Goal: Information Seeking & Learning: Compare options

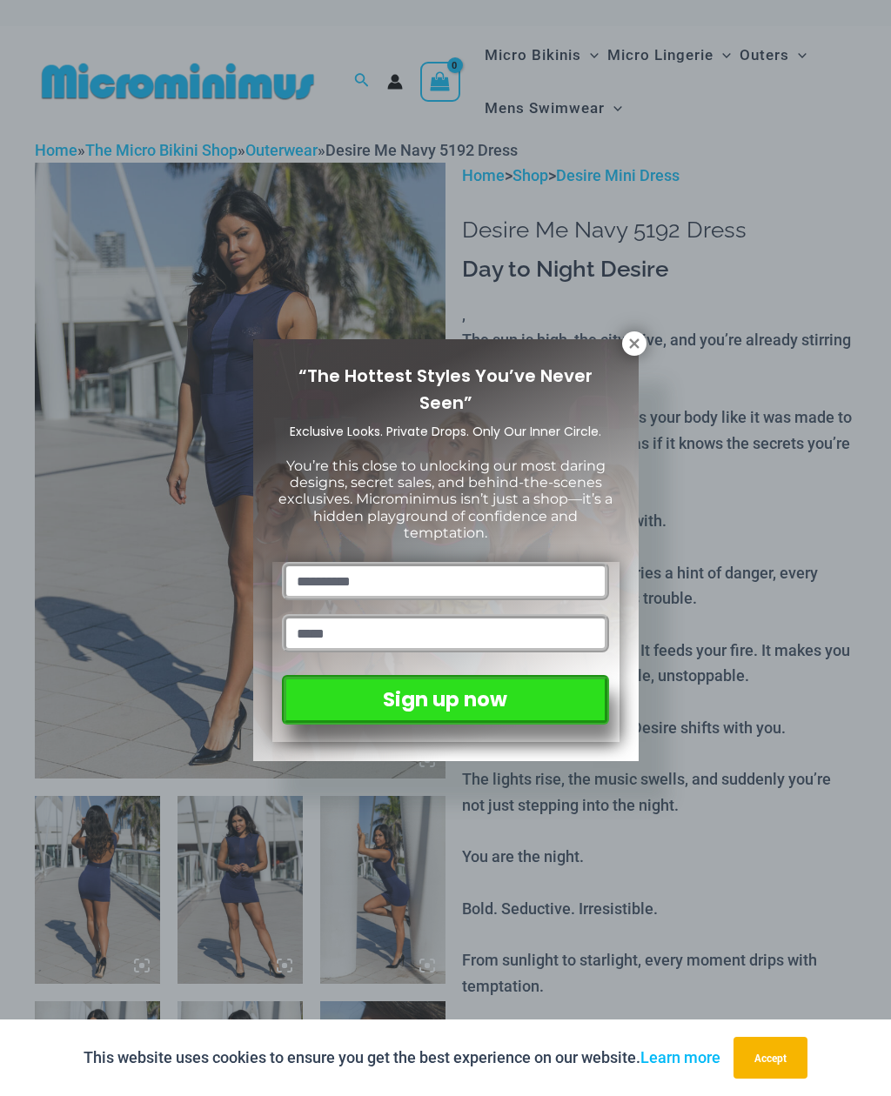
click at [629, 358] on div "“The Hottest Styles You’ve Never Seen” Exclusive Looks. Private Drops. Only Our…" at bounding box center [445, 550] width 385 height 422
click at [626, 349] on button at bounding box center [634, 344] width 24 height 24
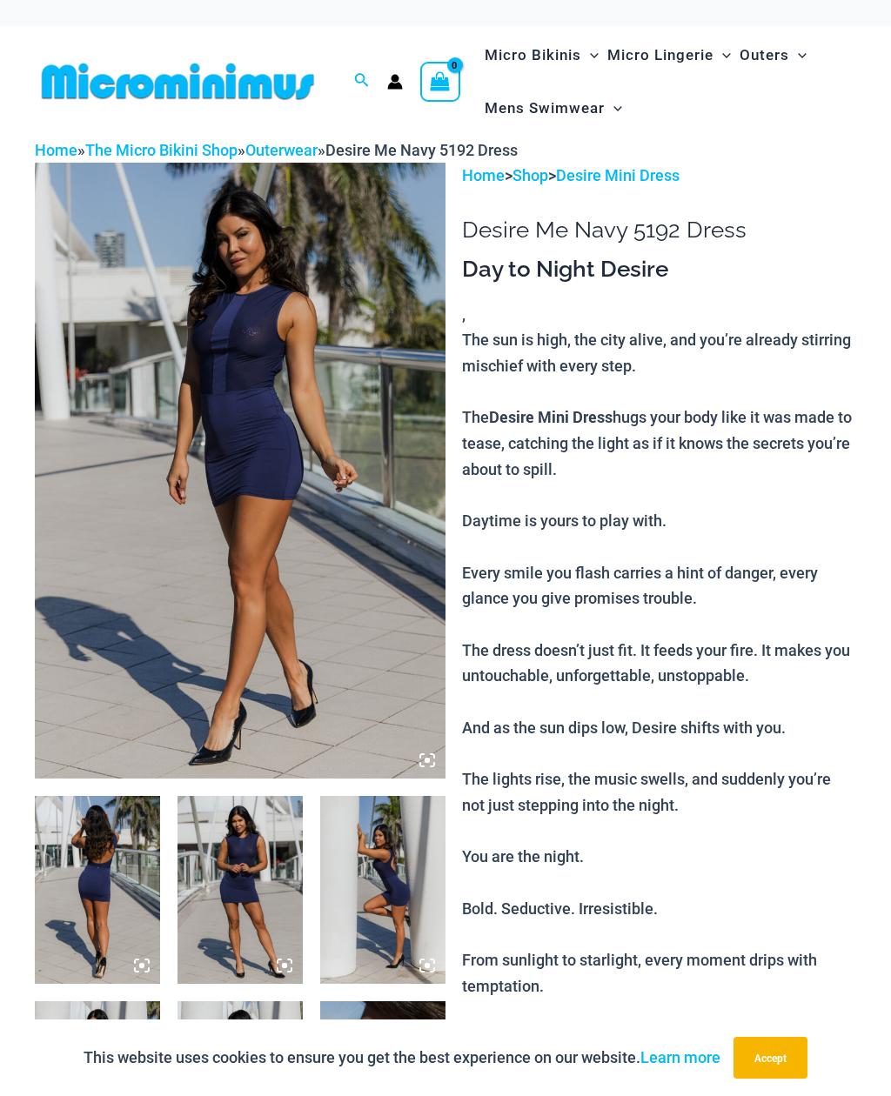
click at [131, 905] on img at bounding box center [97, 890] width 125 height 188
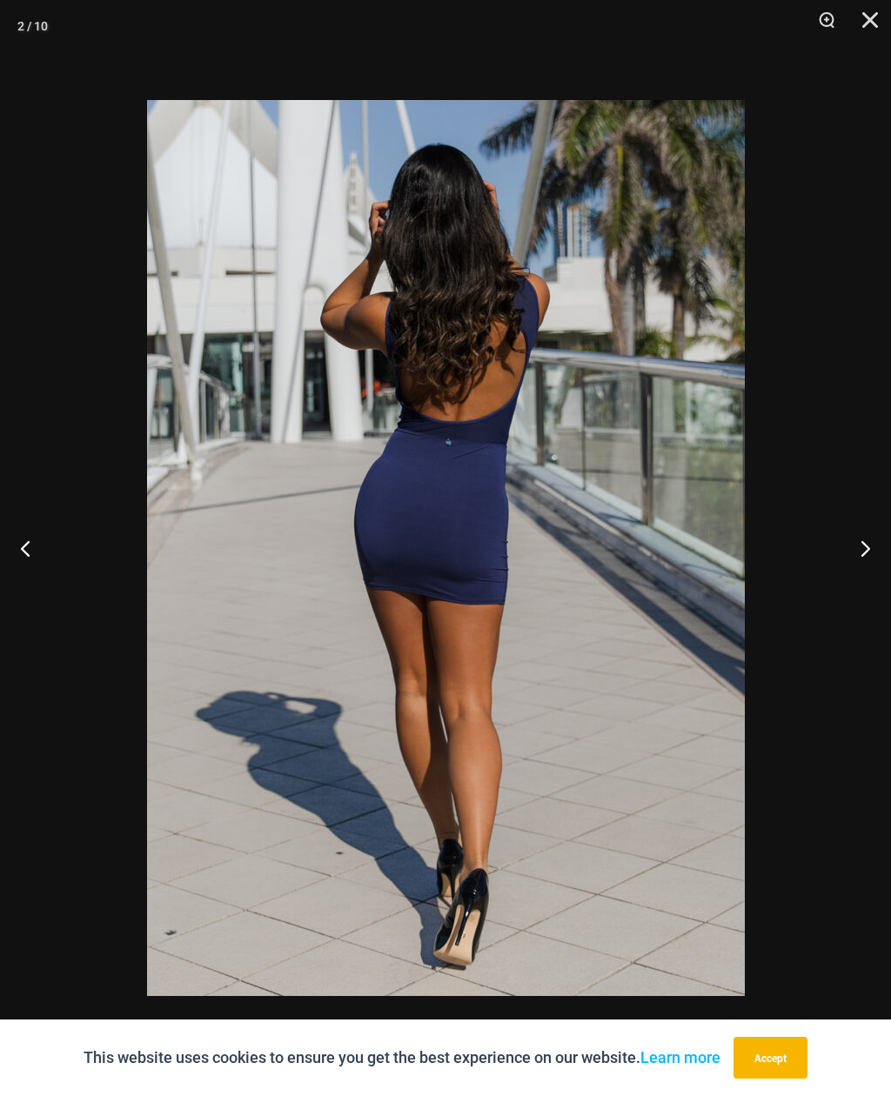
click at [37, 550] on button "Previous" at bounding box center [32, 548] width 65 height 87
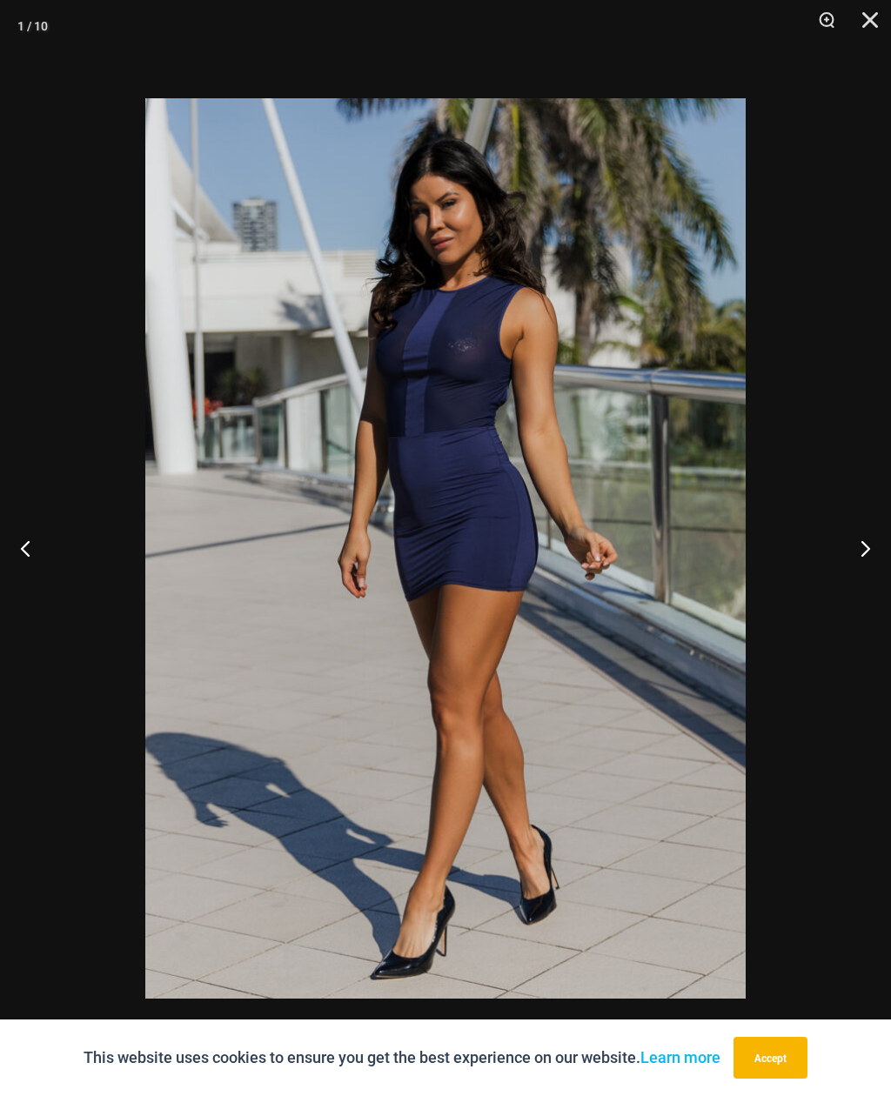
click at [25, 551] on button "Previous" at bounding box center [32, 548] width 65 height 87
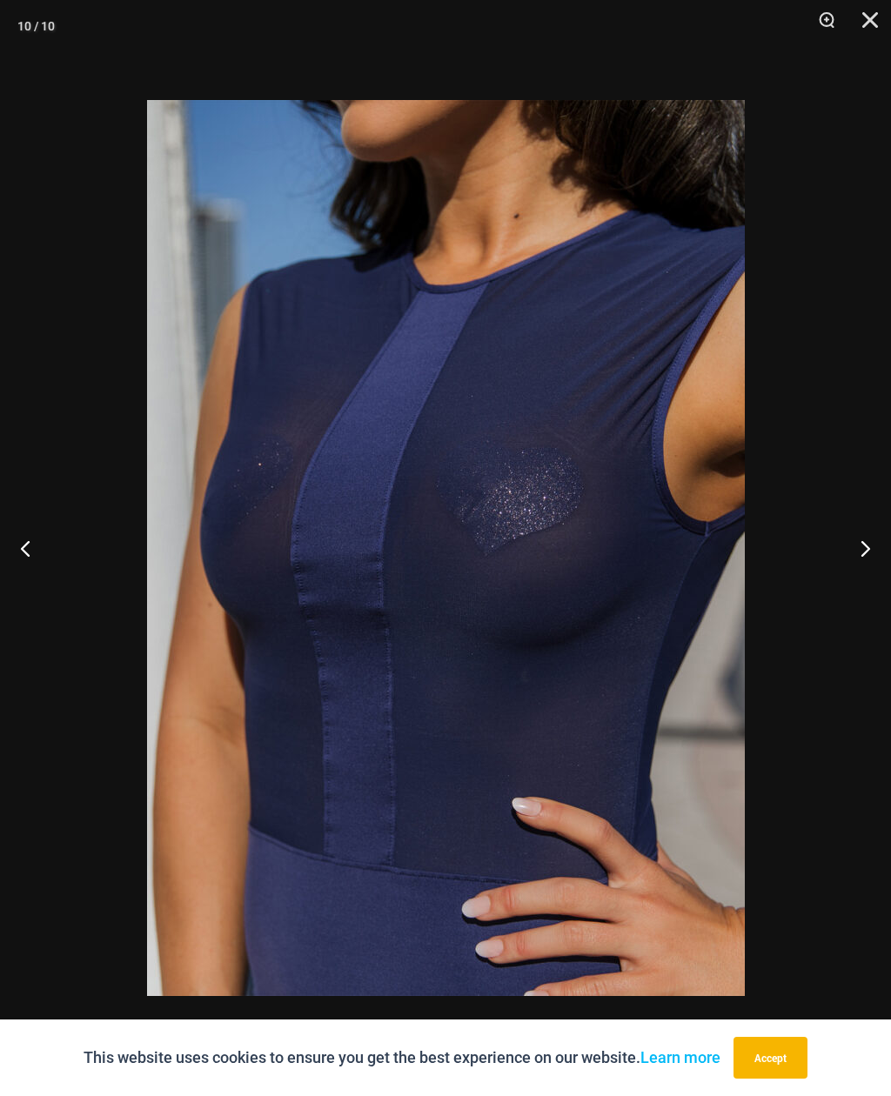
click at [29, 546] on button "Previous" at bounding box center [32, 548] width 65 height 87
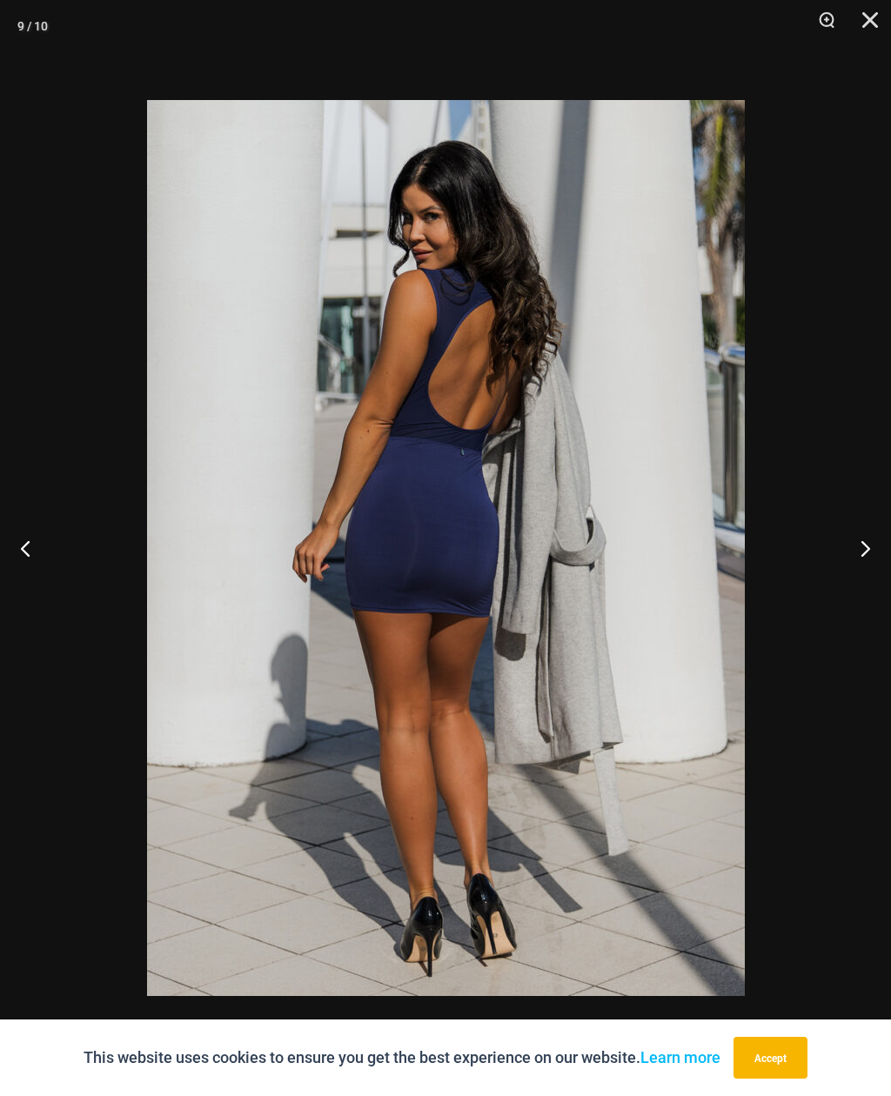
click at [30, 541] on button "Previous" at bounding box center [32, 548] width 65 height 87
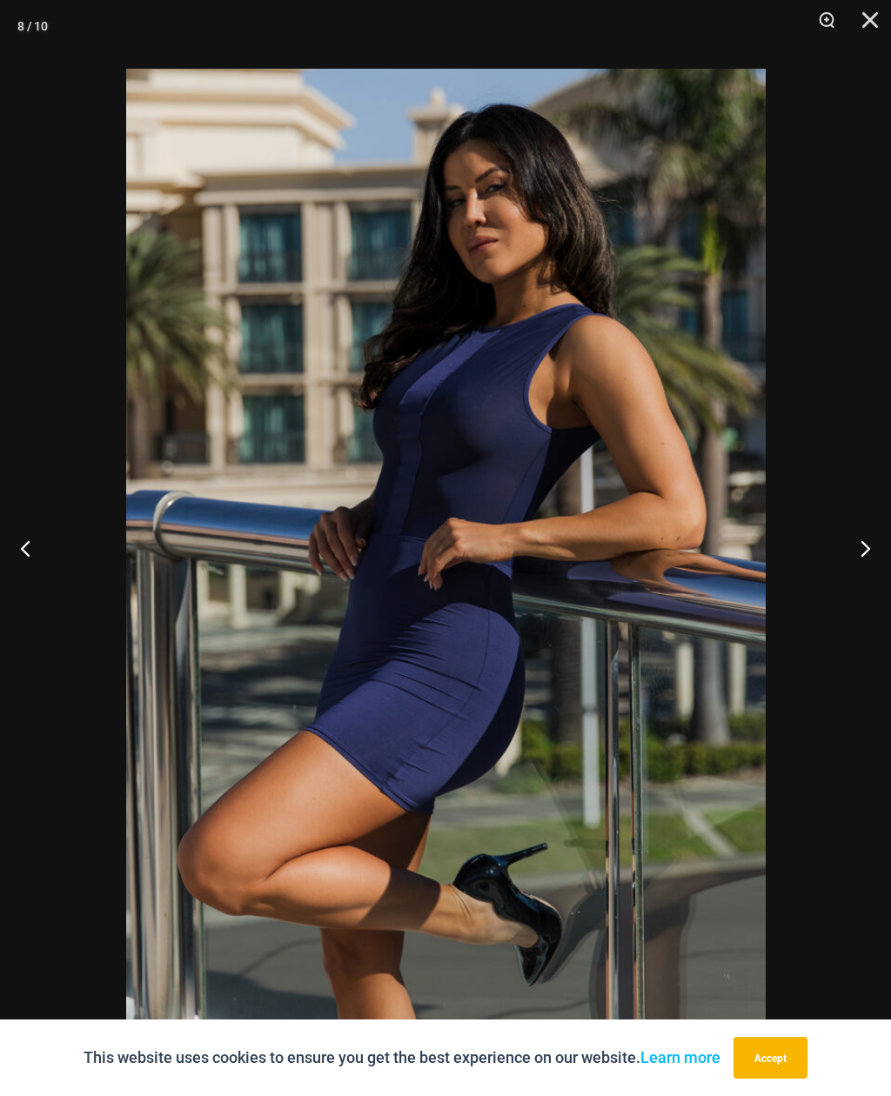
click at [38, 546] on button "Previous" at bounding box center [32, 548] width 65 height 87
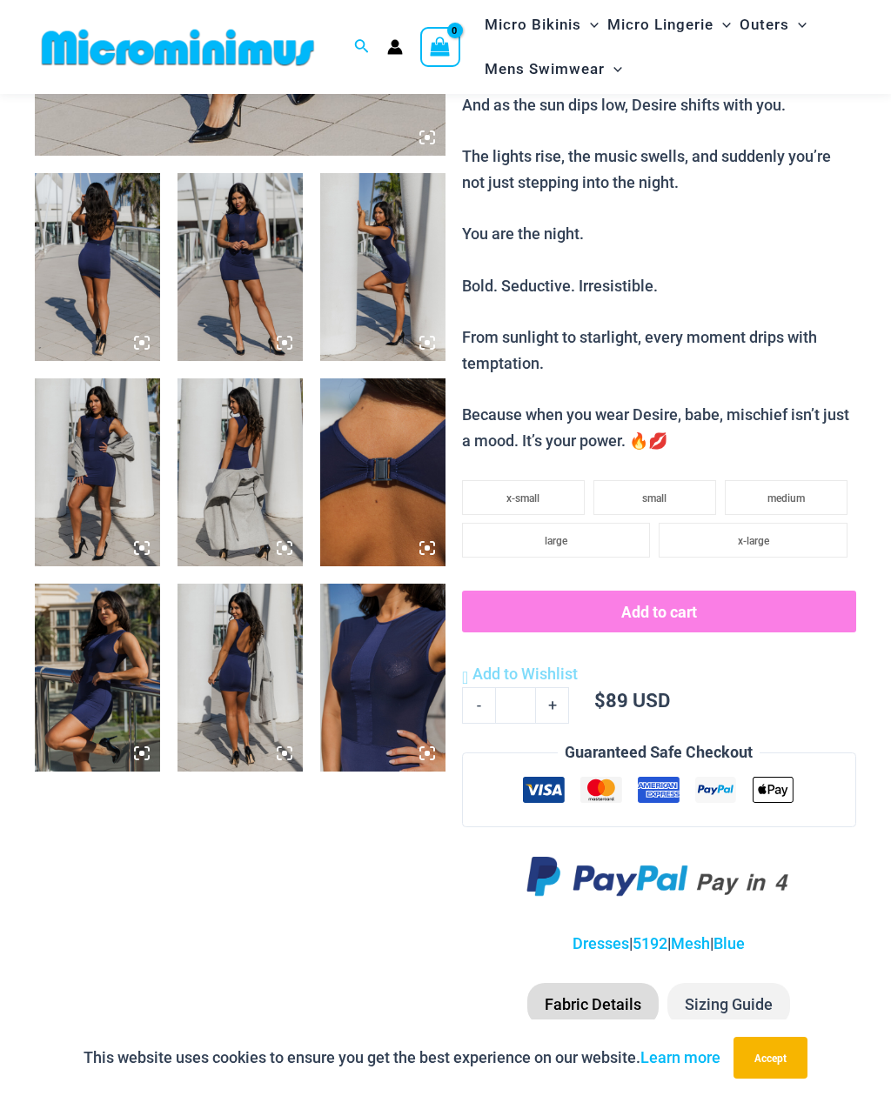
scroll to position [532, 0]
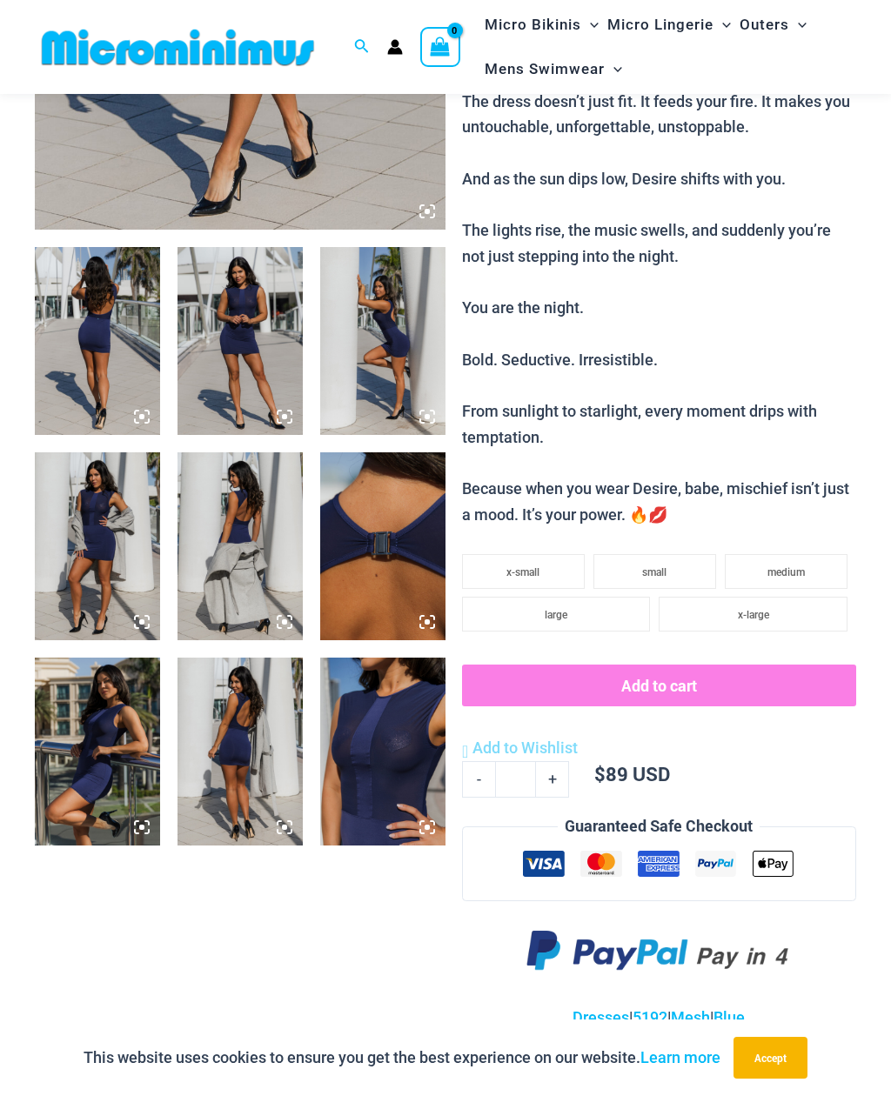
click at [106, 740] on img at bounding box center [97, 752] width 125 height 188
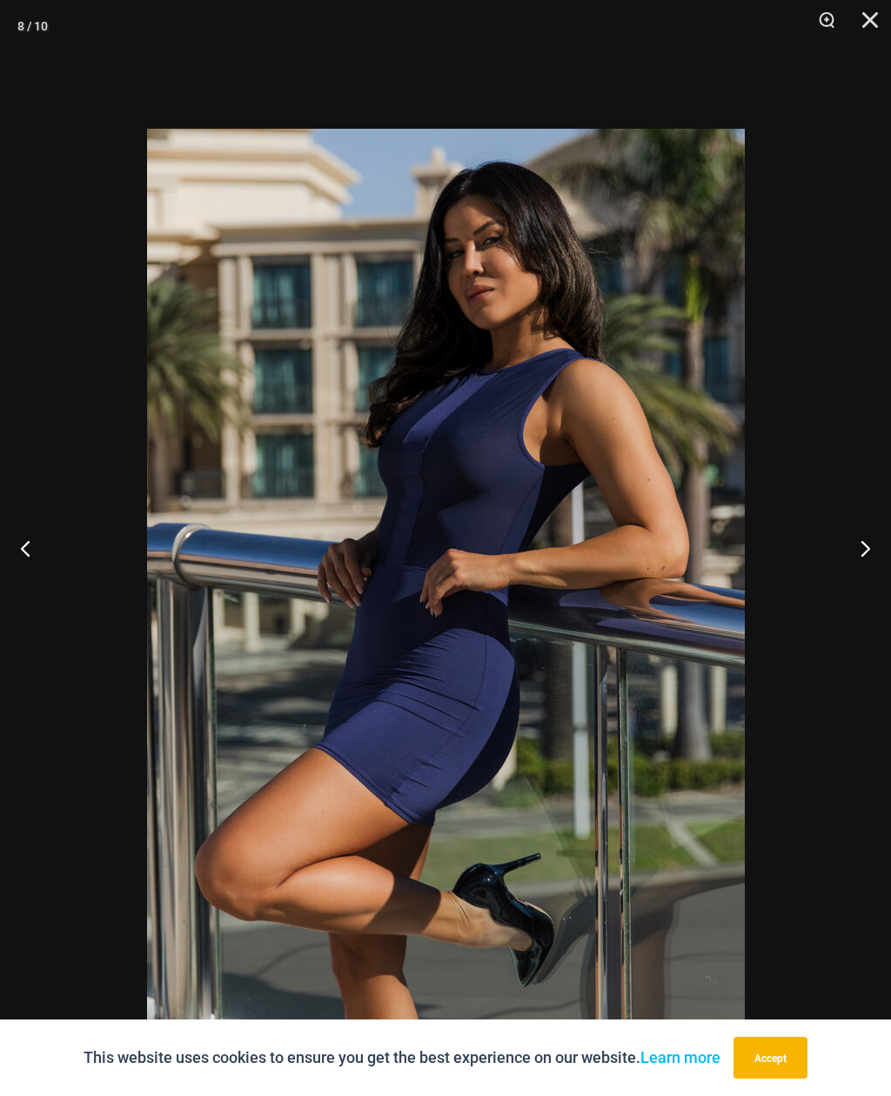
click at [867, 583] on button "Next" at bounding box center [858, 548] width 65 height 87
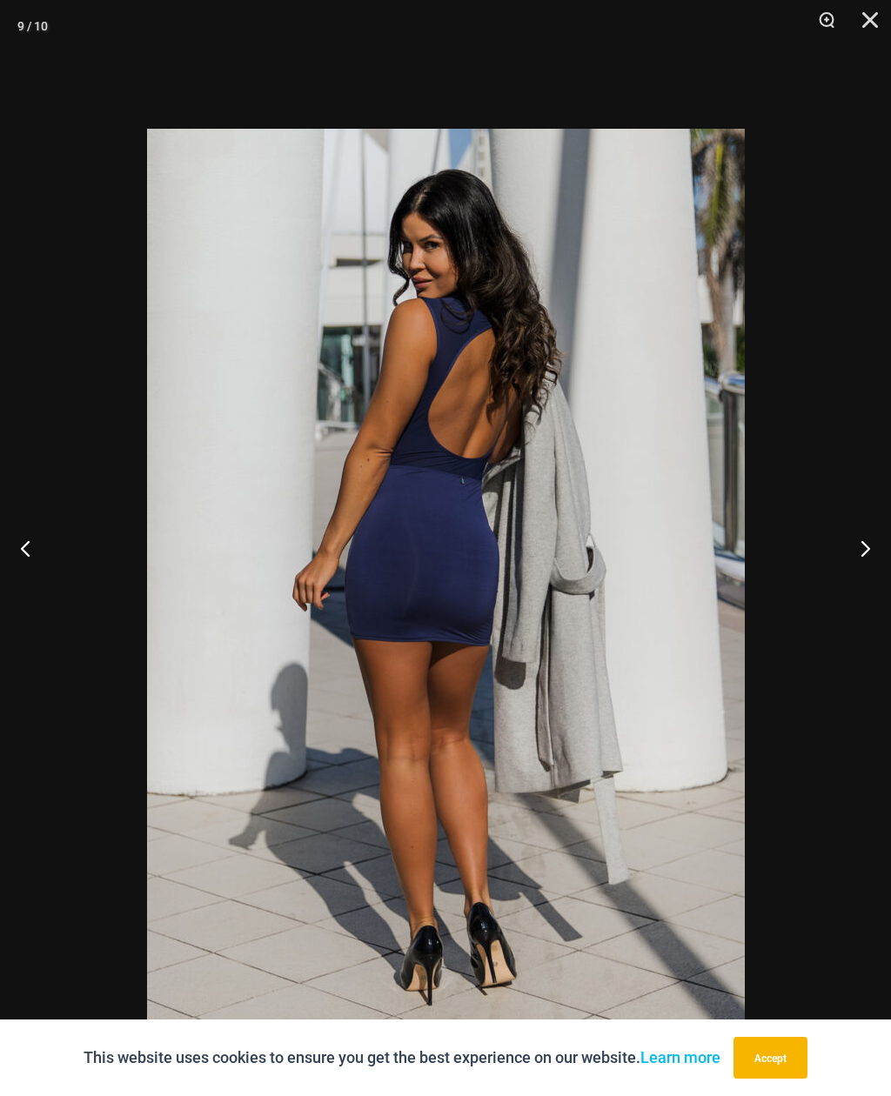
click at [863, 585] on button "Next" at bounding box center [858, 548] width 65 height 87
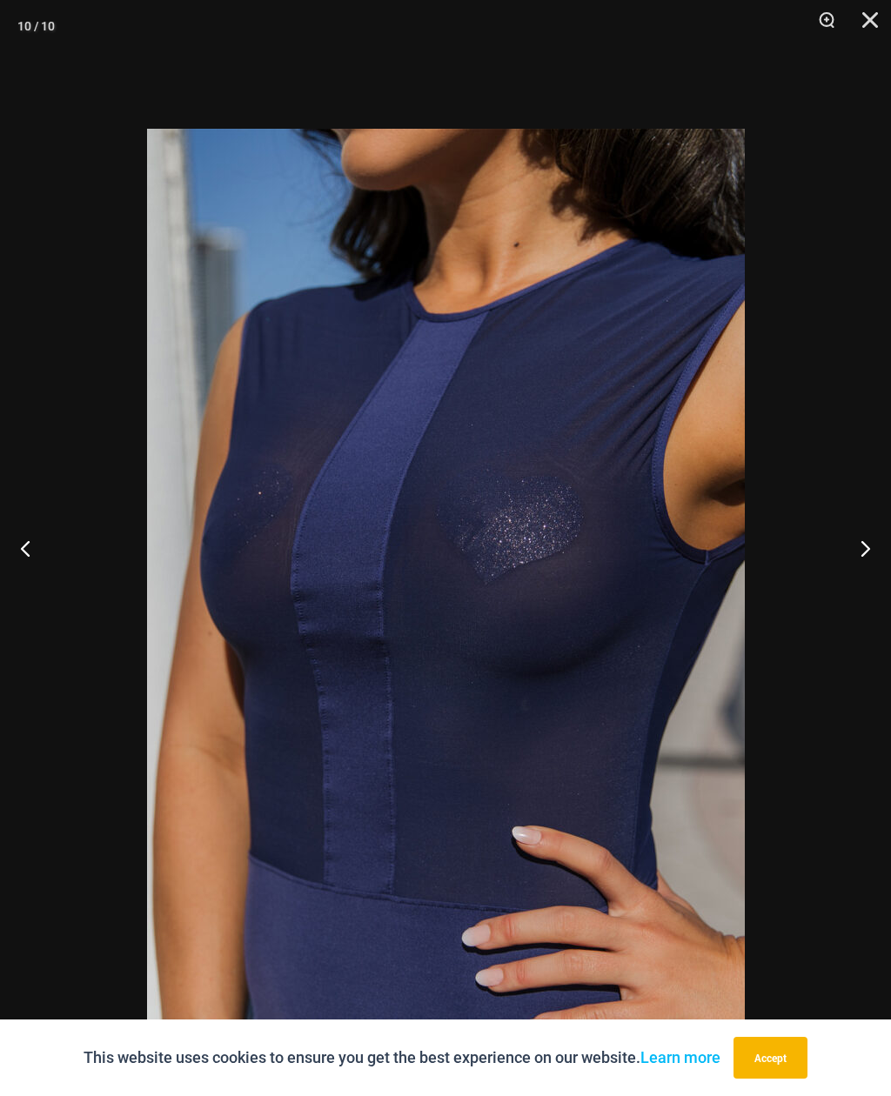
click at [865, 588] on button "Next" at bounding box center [858, 548] width 65 height 87
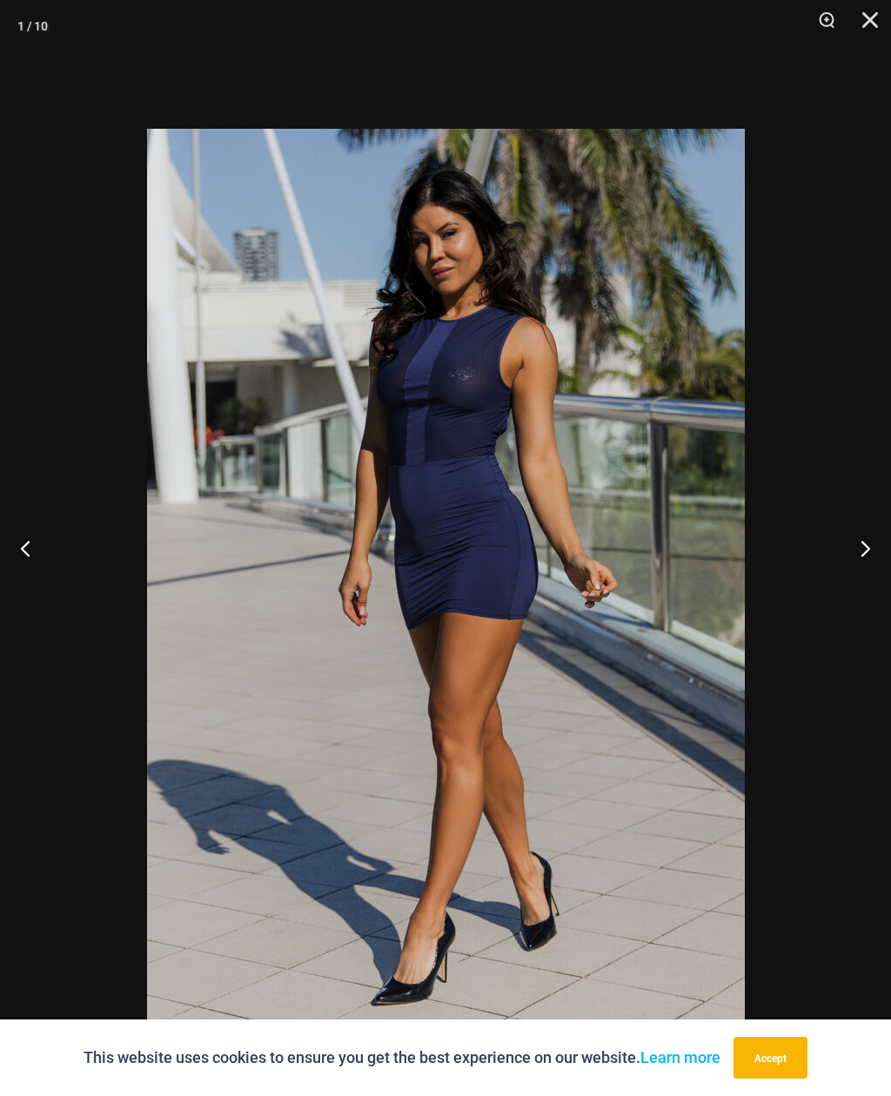
click at [860, 573] on button "Next" at bounding box center [858, 548] width 65 height 87
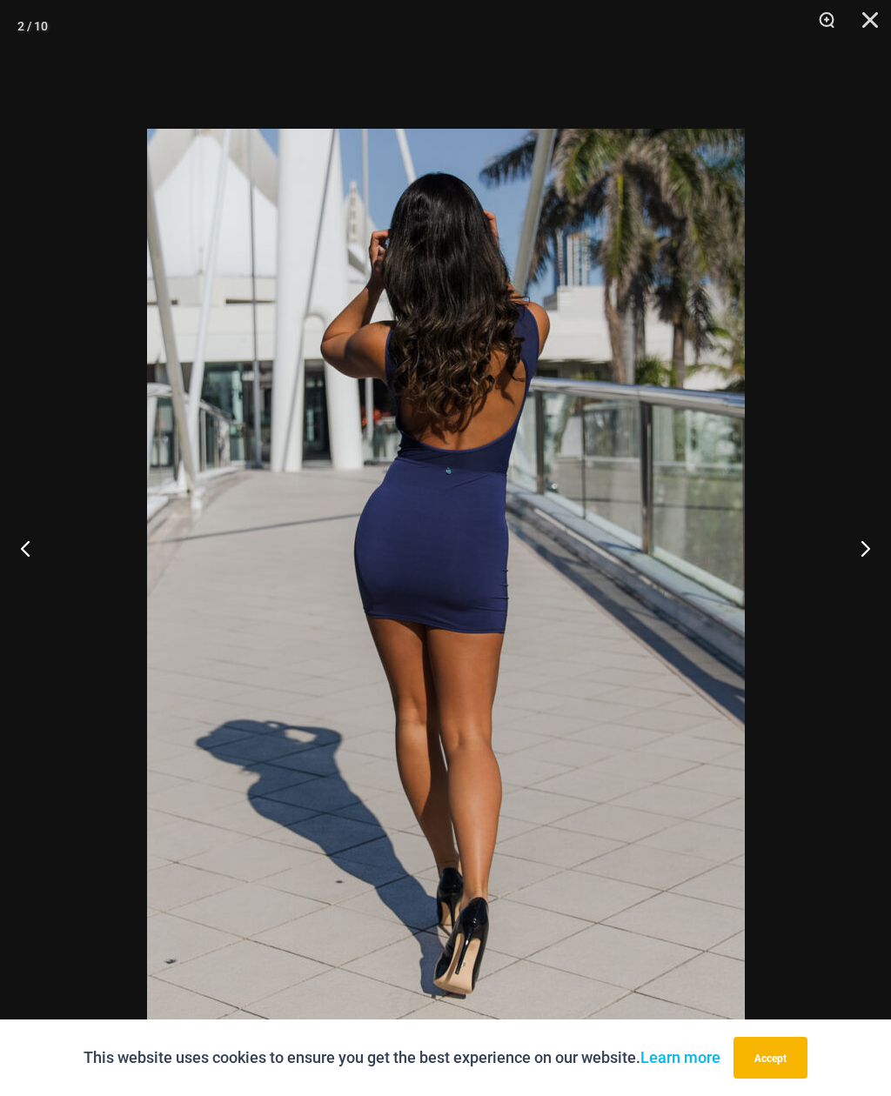
click at [44, 94] on div at bounding box center [445, 548] width 891 height 1096
click at [864, 263] on div at bounding box center [445, 548] width 891 height 1096
click at [840, 281] on div at bounding box center [445, 548] width 891 height 1096
click at [854, 102] on div at bounding box center [445, 548] width 891 height 1096
click at [873, 28] on button "Close" at bounding box center [864, 26] width 44 height 52
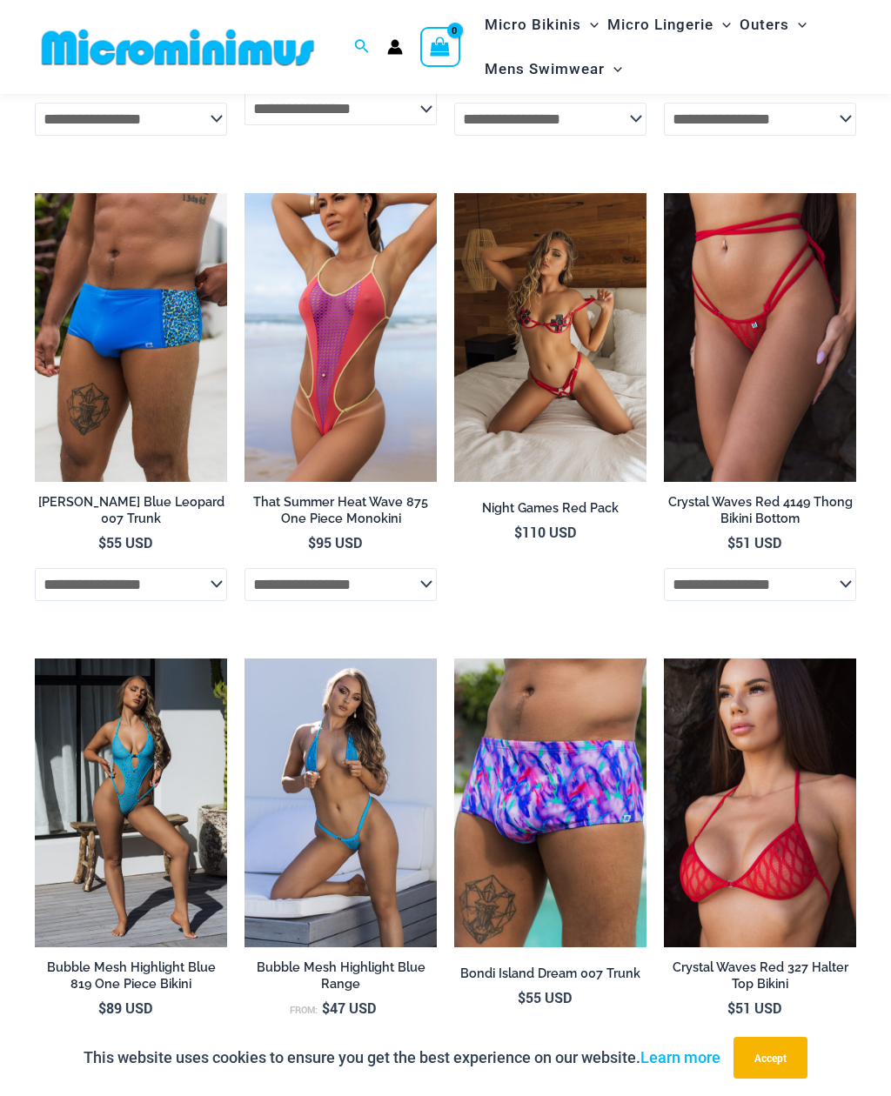
scroll to position [2529, 0]
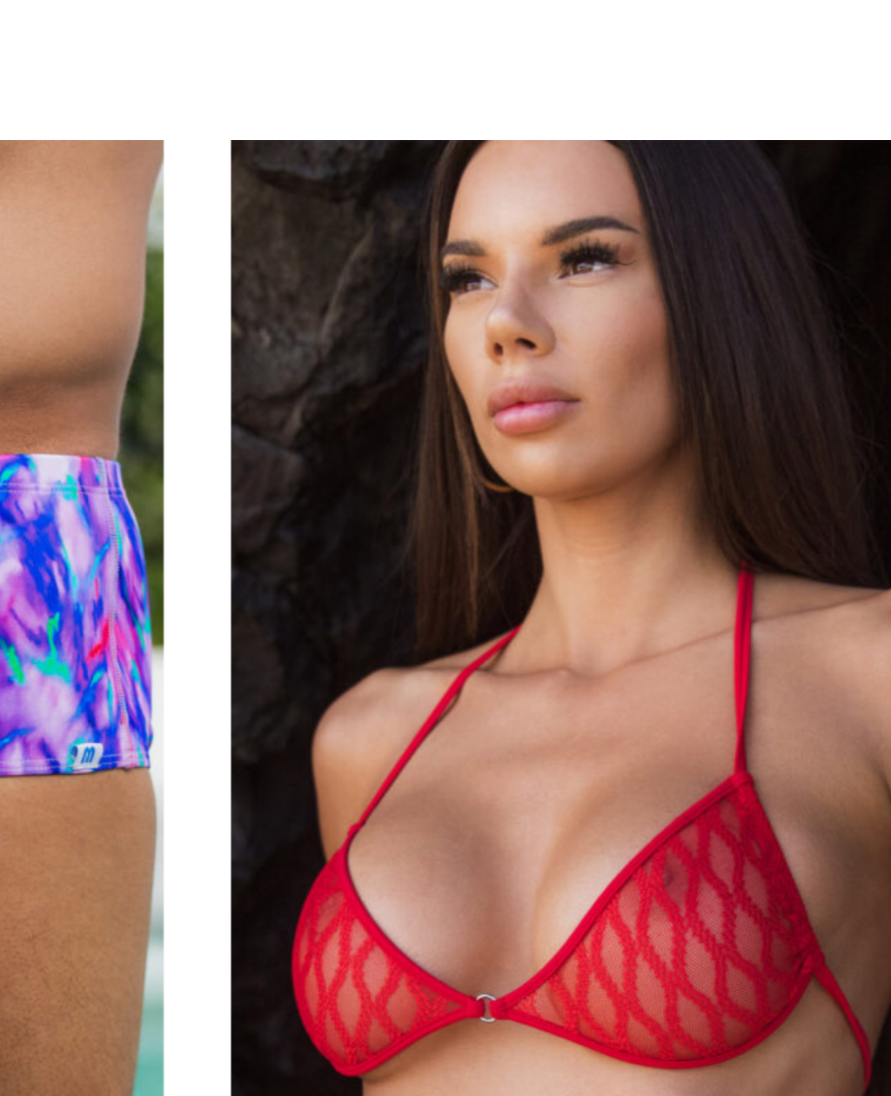
click at [664, 631] on img at bounding box center [664, 631] width 0 height 0
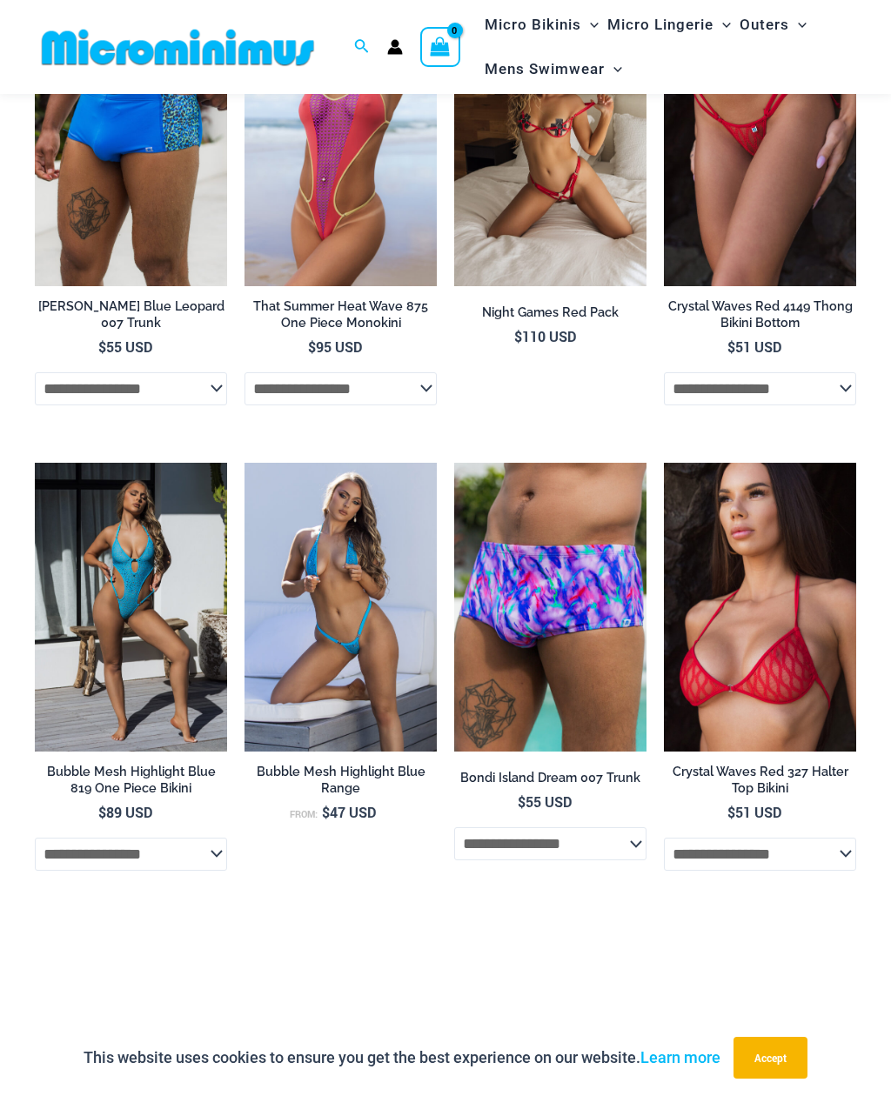
scroll to position [3046, 0]
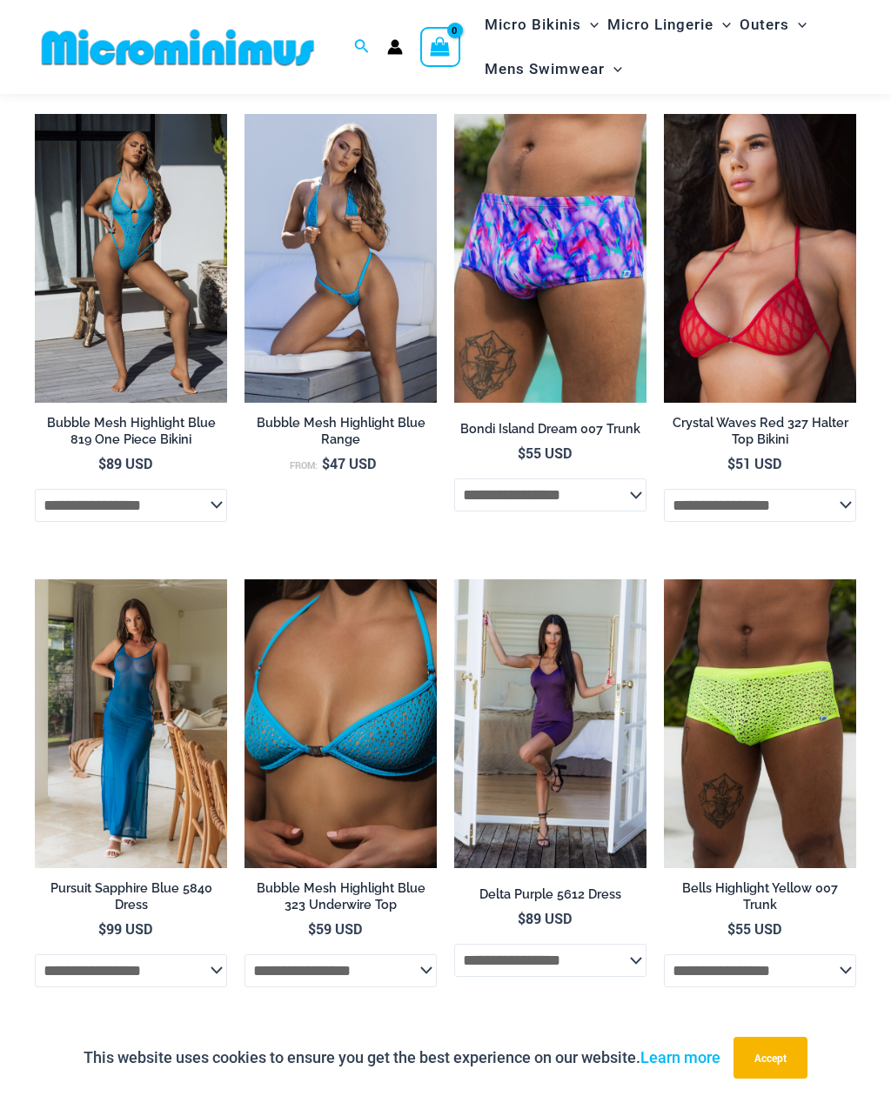
click at [35, 579] on img at bounding box center [35, 579] width 0 height 0
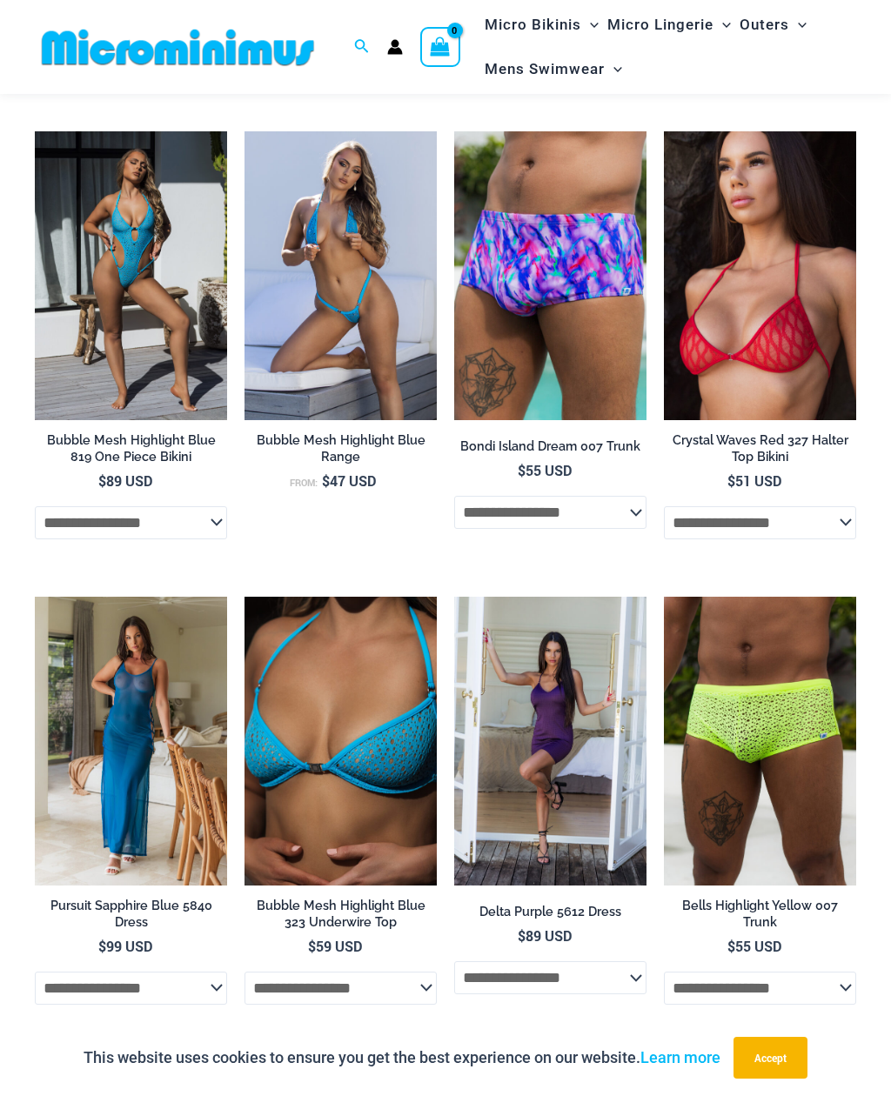
scroll to position [3104, 0]
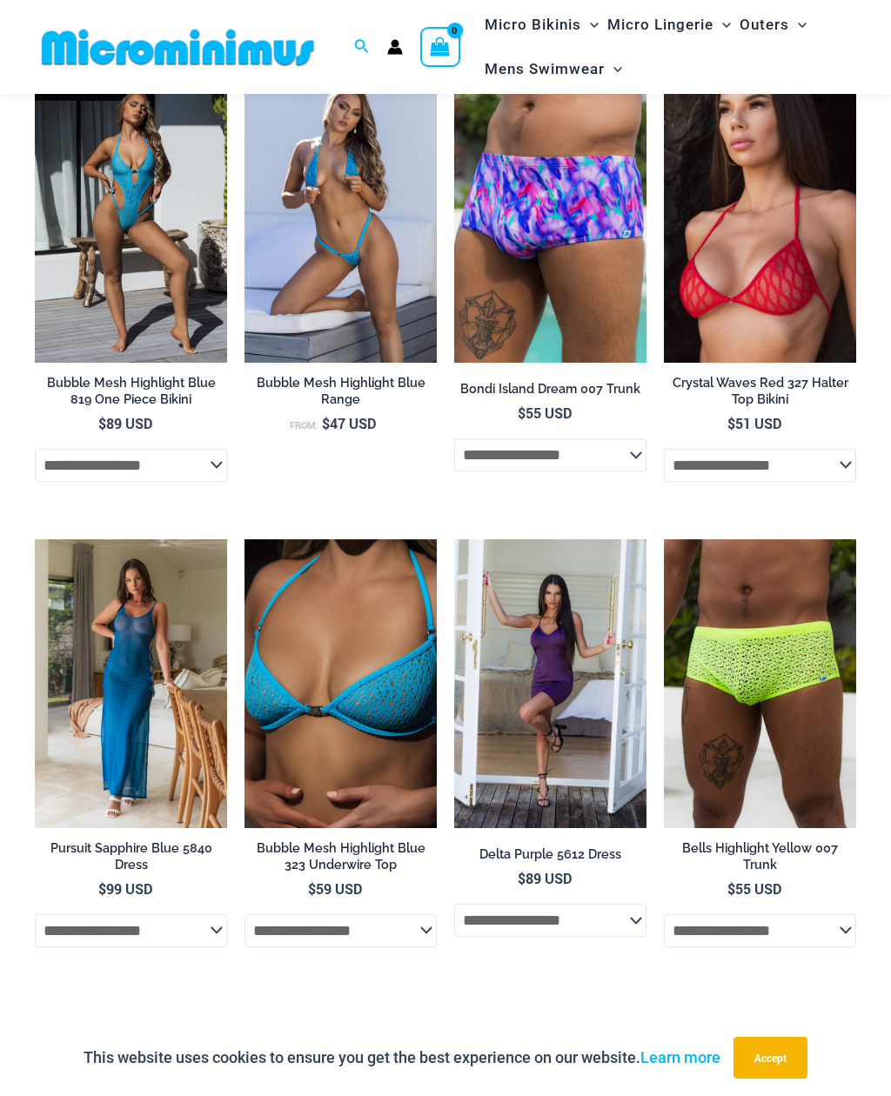
click at [664, 539] on img at bounding box center [664, 539] width 0 height 0
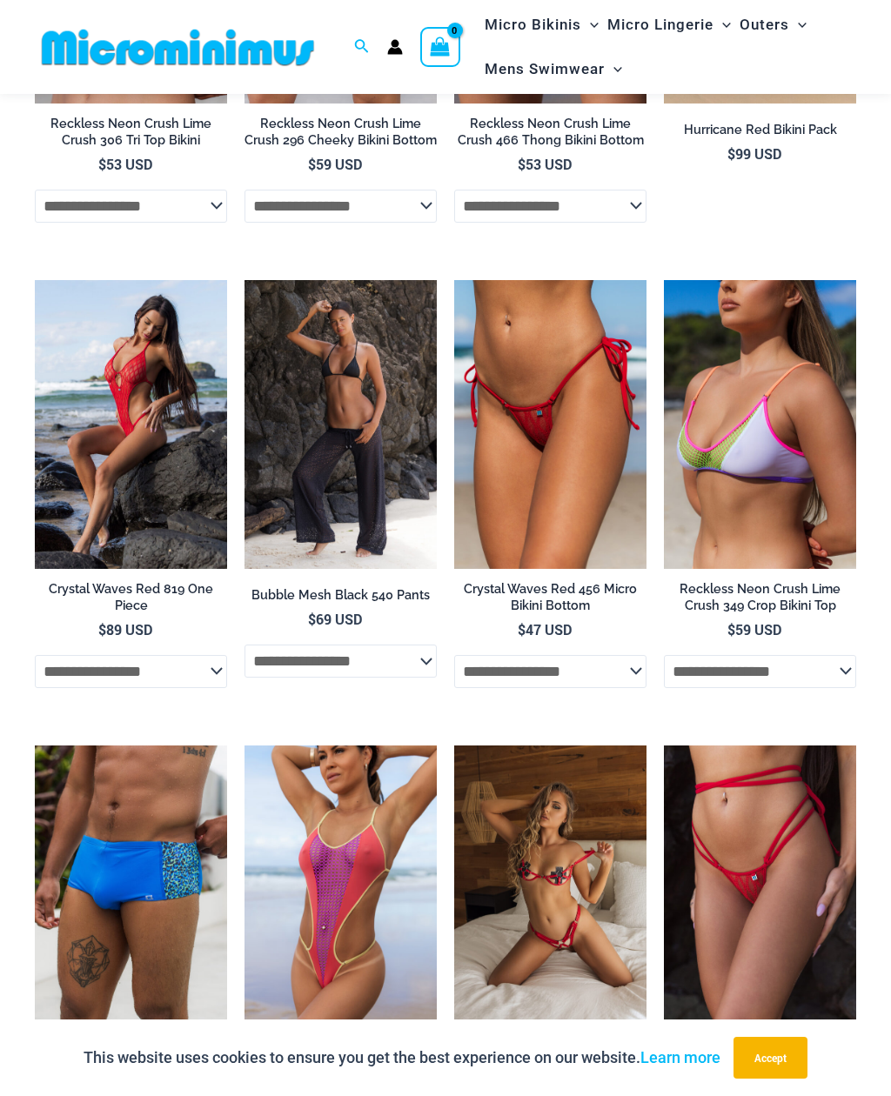
scroll to position [1948, 0]
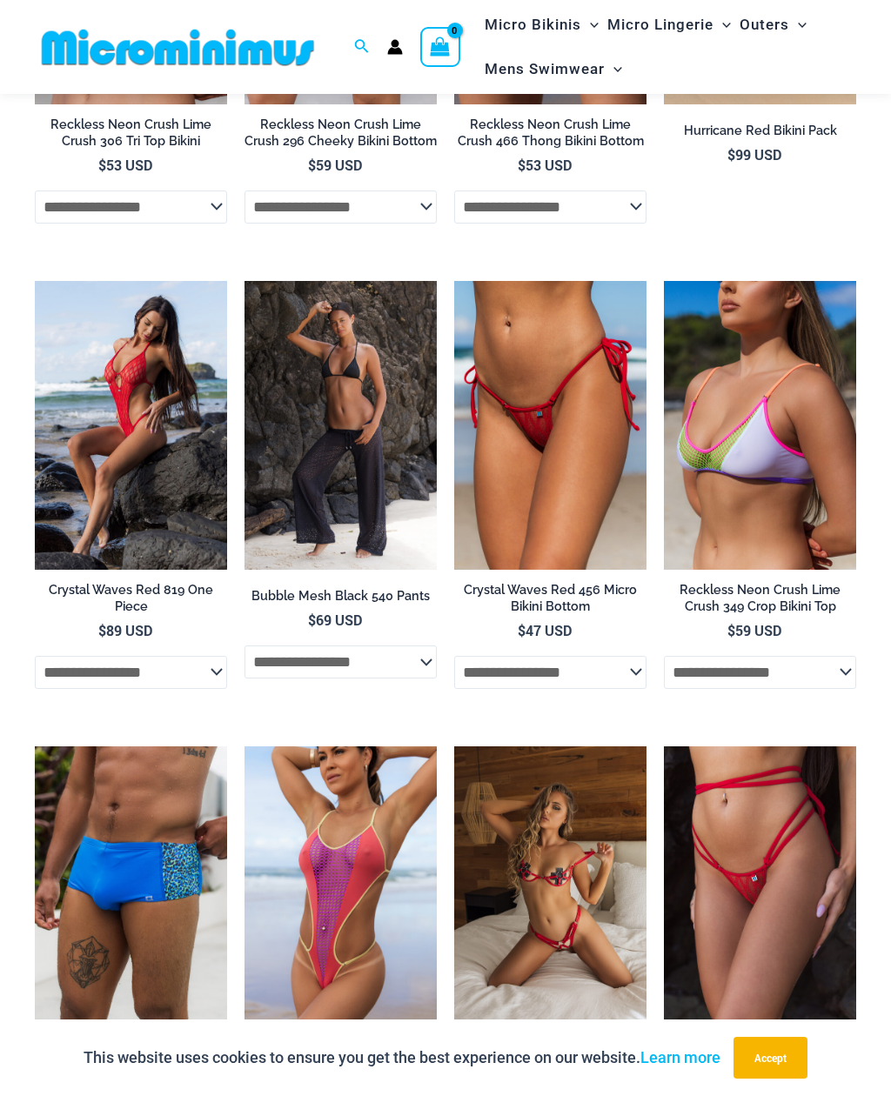
click at [244, 281] on img at bounding box center [244, 281] width 0 height 0
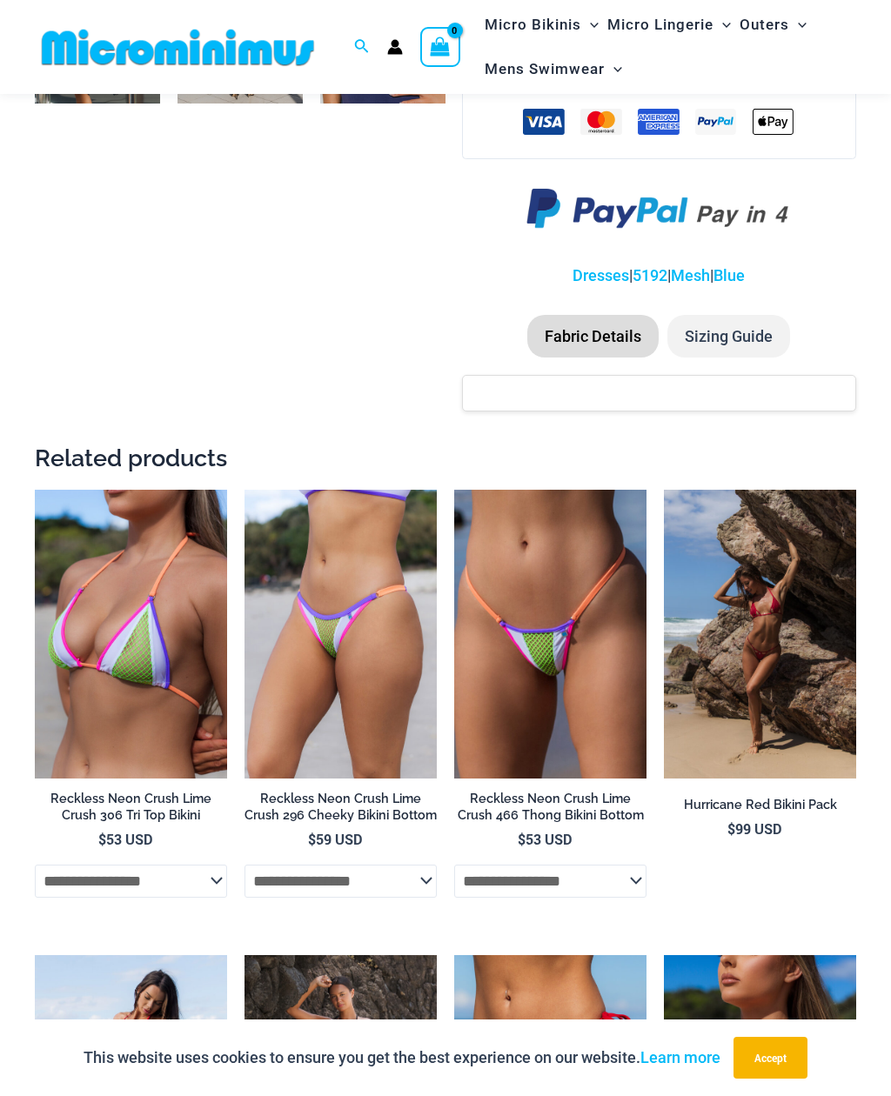
scroll to position [1273, 0]
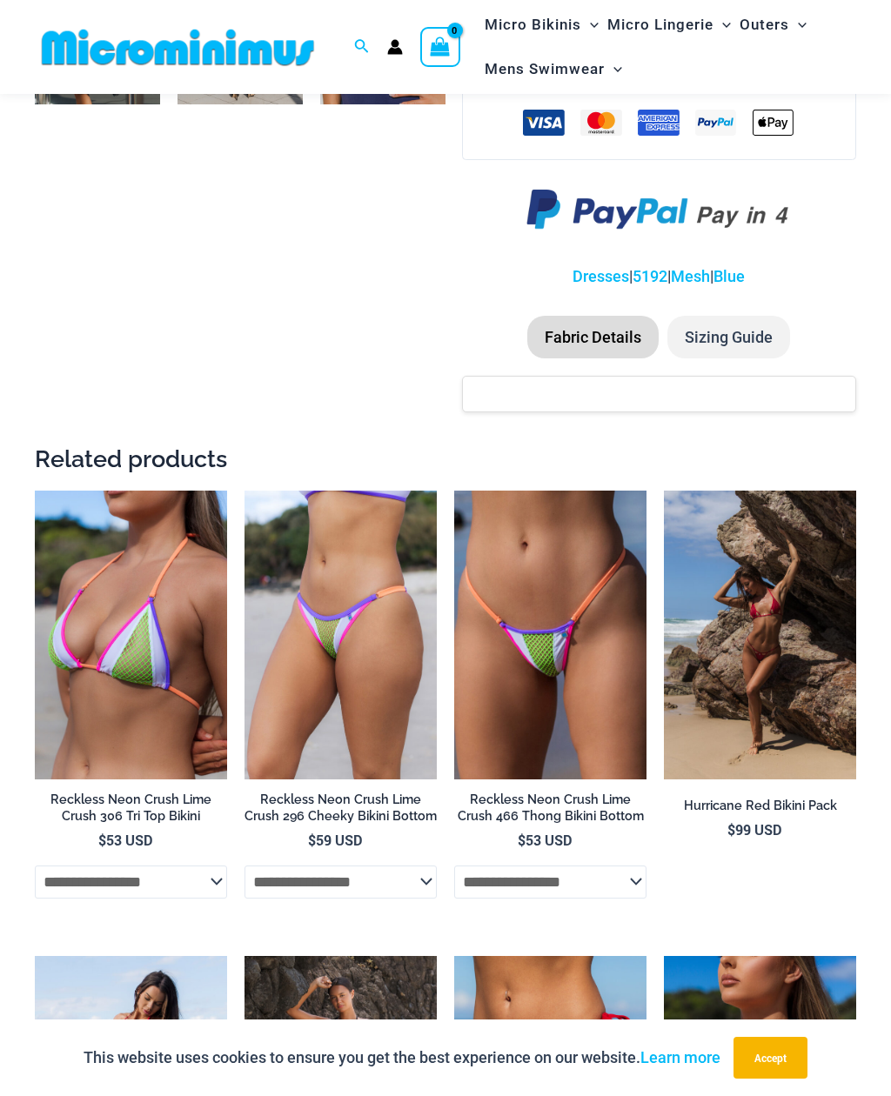
click at [454, 491] on img at bounding box center [454, 491] width 0 height 0
click at [244, 491] on img at bounding box center [244, 491] width 0 height 0
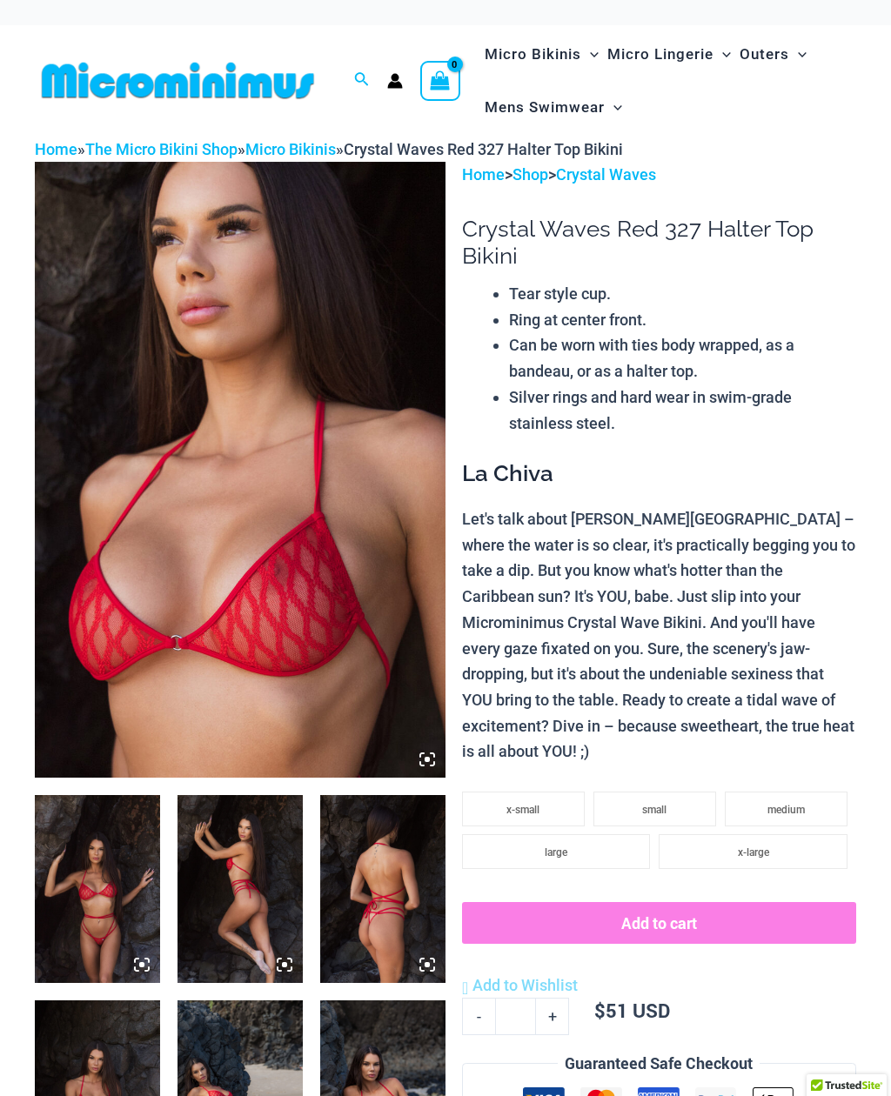
click at [90, 859] on img at bounding box center [97, 889] width 125 height 188
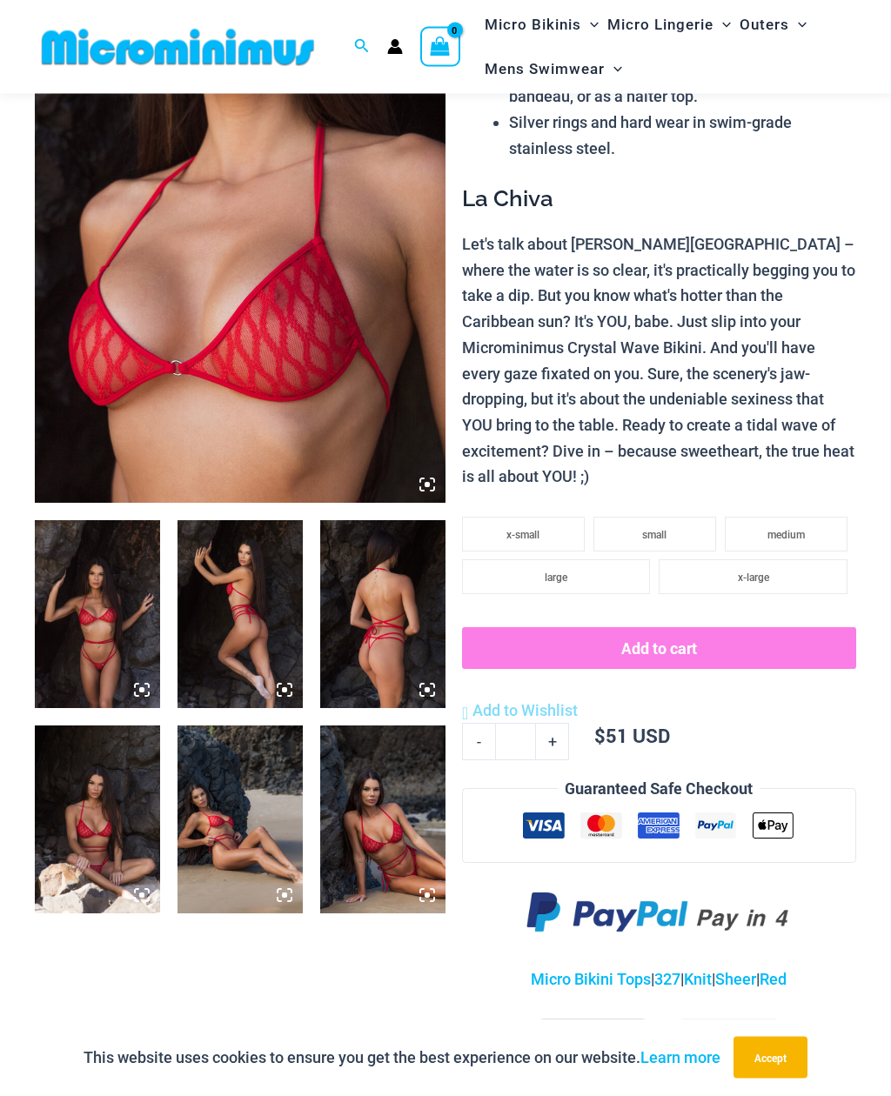
scroll to position [207, 0]
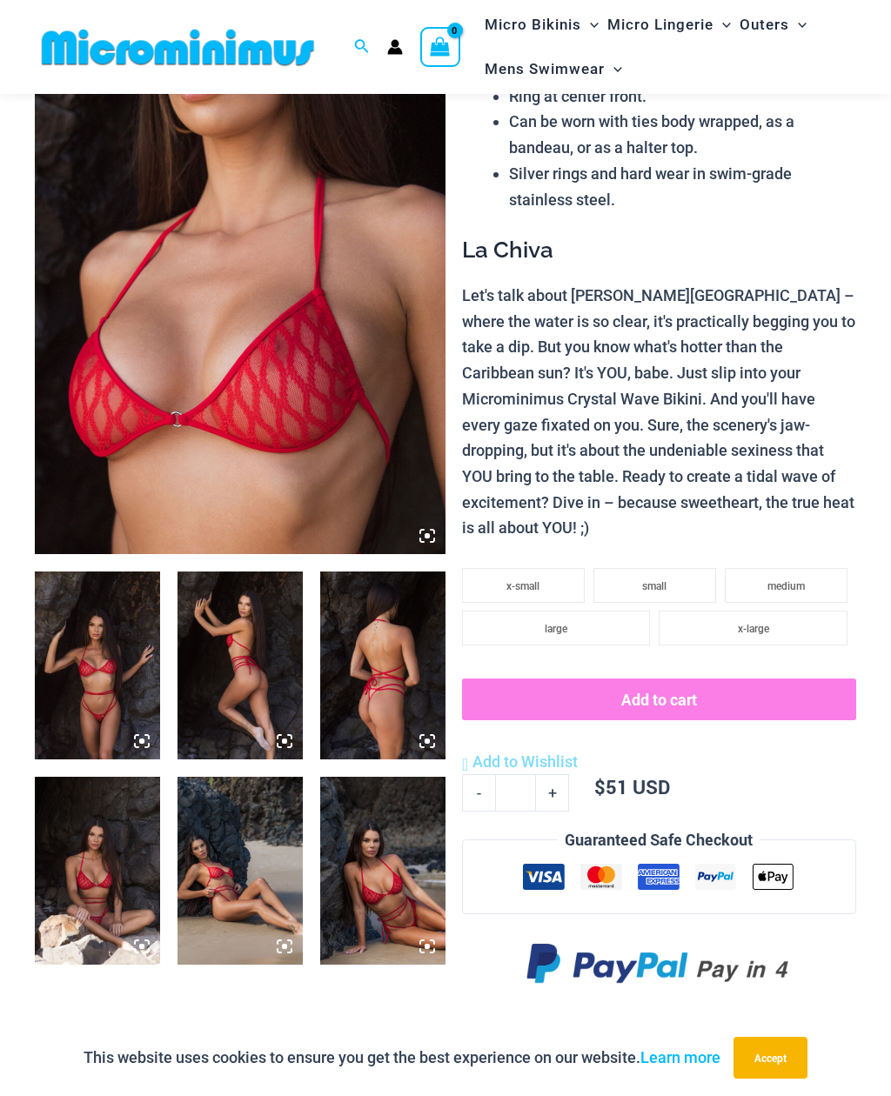
click at [792, 1079] on button "Accept" at bounding box center [770, 1058] width 74 height 42
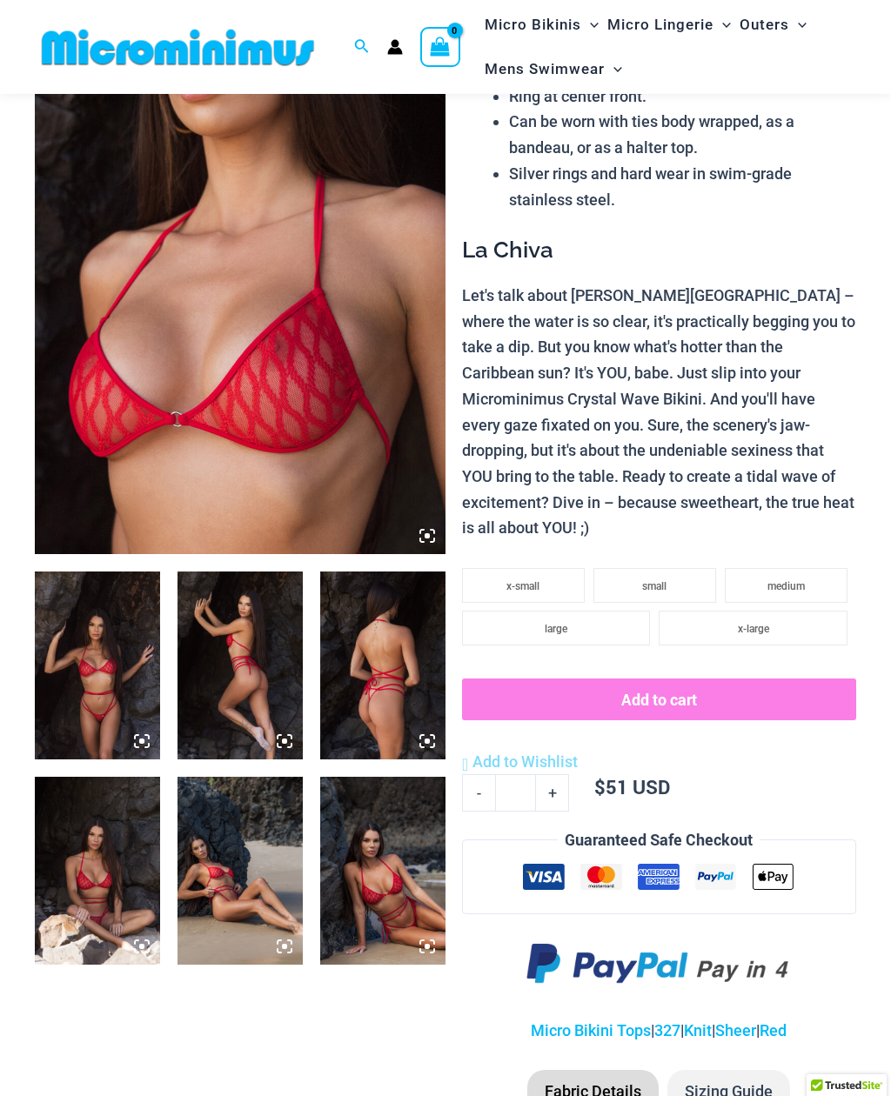
click at [144, 740] on icon at bounding box center [141, 741] width 5 height 5
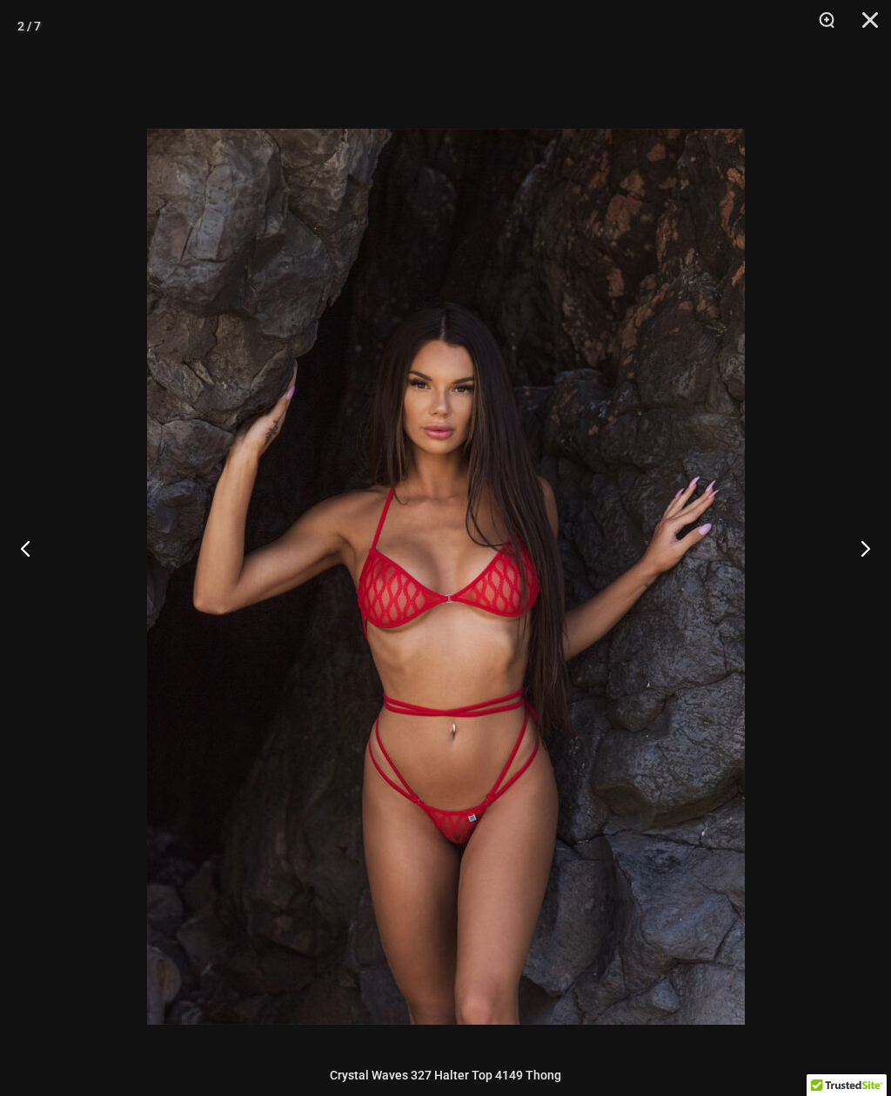
click at [822, 25] on button "Zoom" at bounding box center [821, 26] width 44 height 52
click at [824, 18] on button "Zoom" at bounding box center [821, 26] width 44 height 52
click at [835, 9] on button "Zoom" at bounding box center [821, 26] width 44 height 52
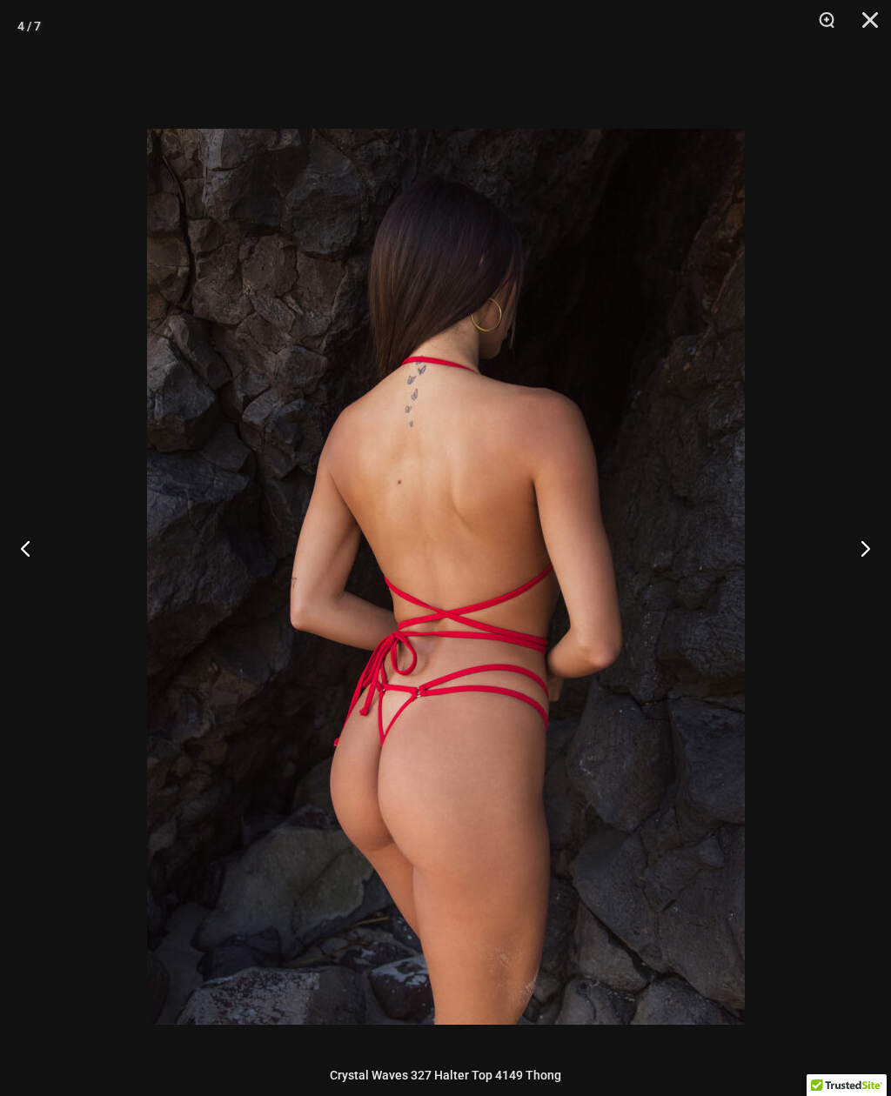
click at [870, 21] on button "Close" at bounding box center [864, 26] width 44 height 52
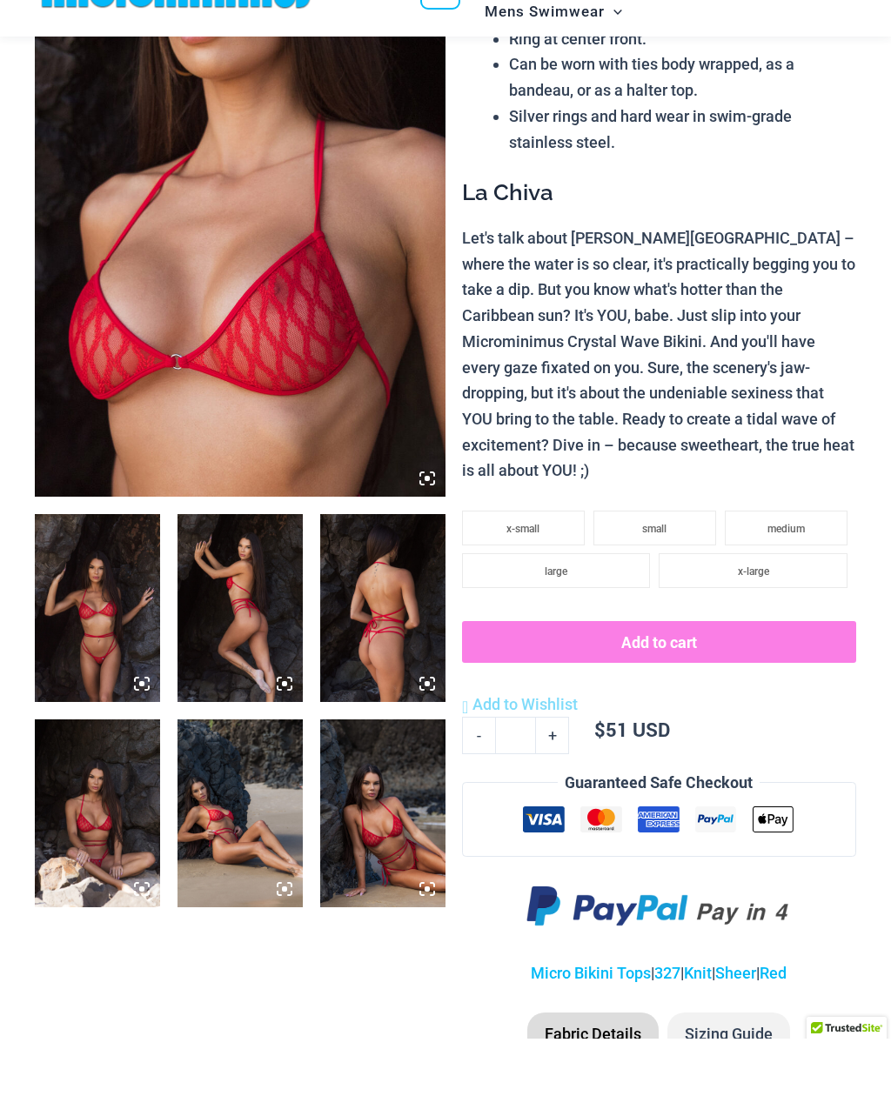
scroll to position [265, 0]
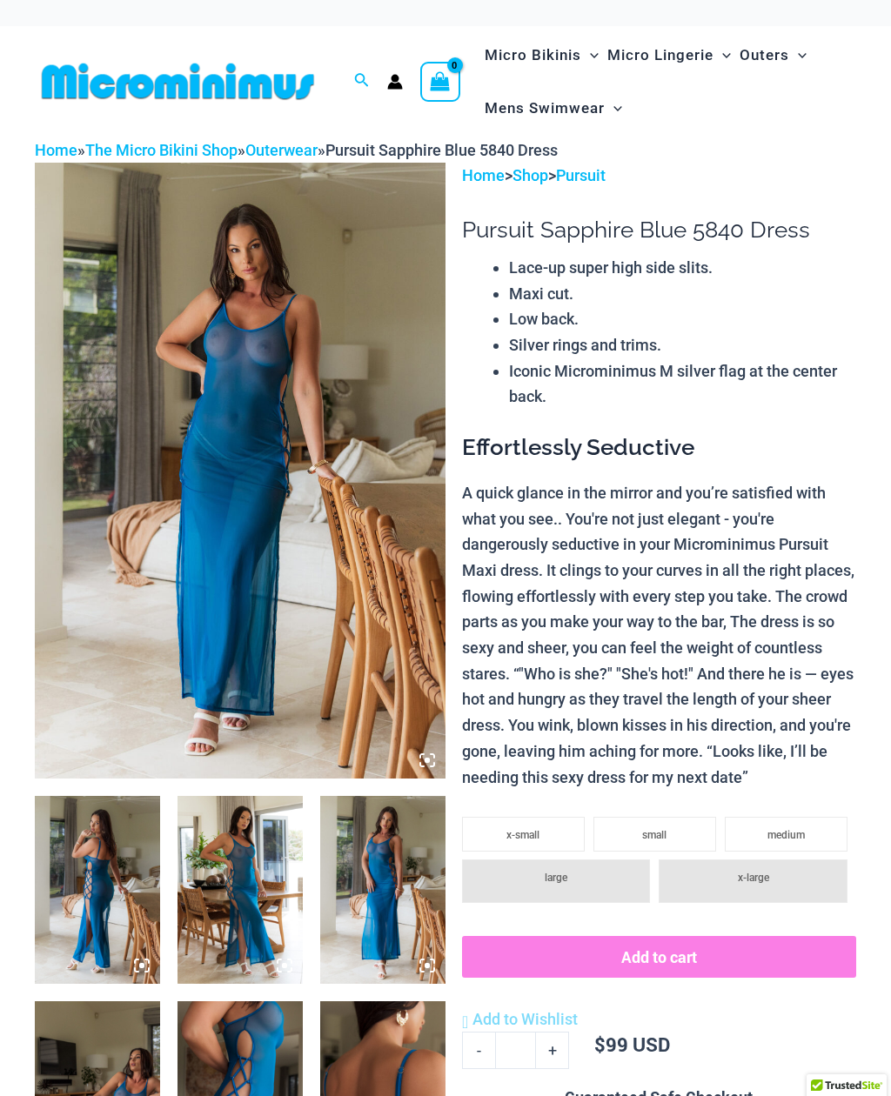
click at [141, 967] on icon at bounding box center [141, 965] width 5 height 5
click at [148, 960] on icon at bounding box center [146, 961] width 3 height 3
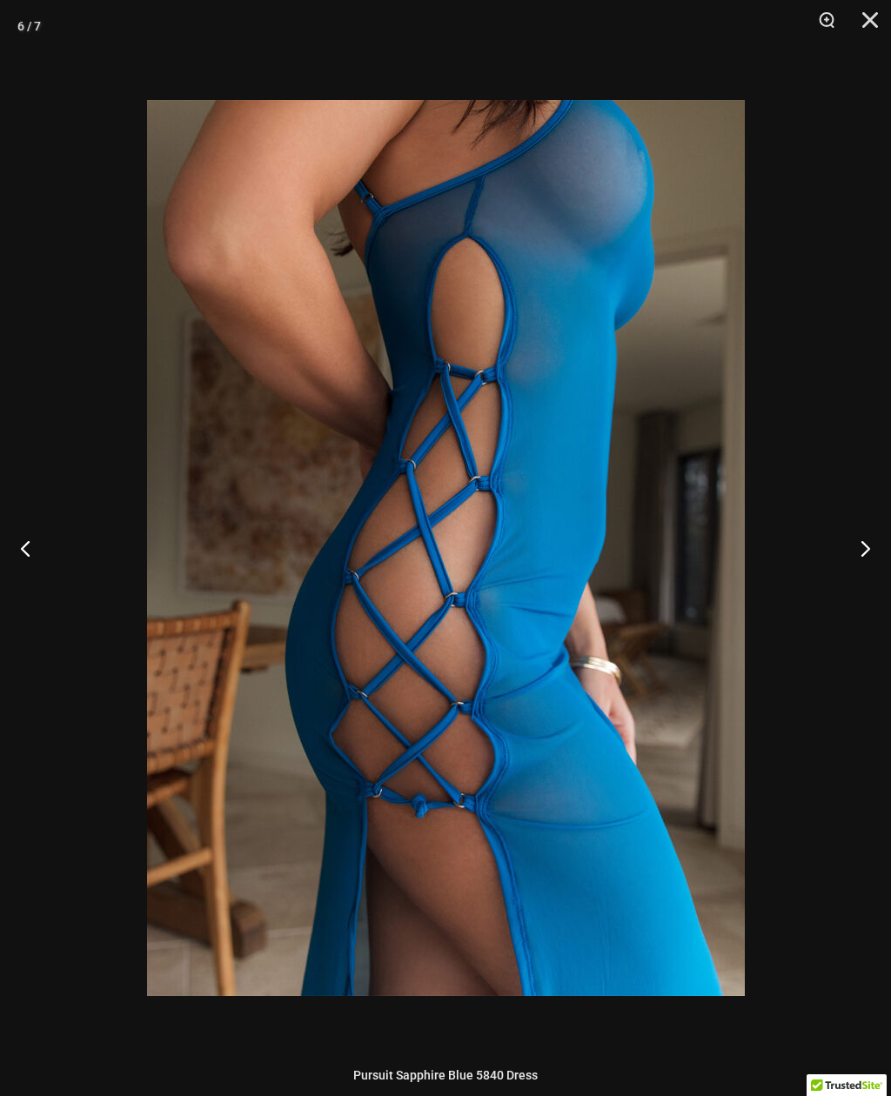
click at [878, 26] on button "Close" at bounding box center [864, 26] width 44 height 52
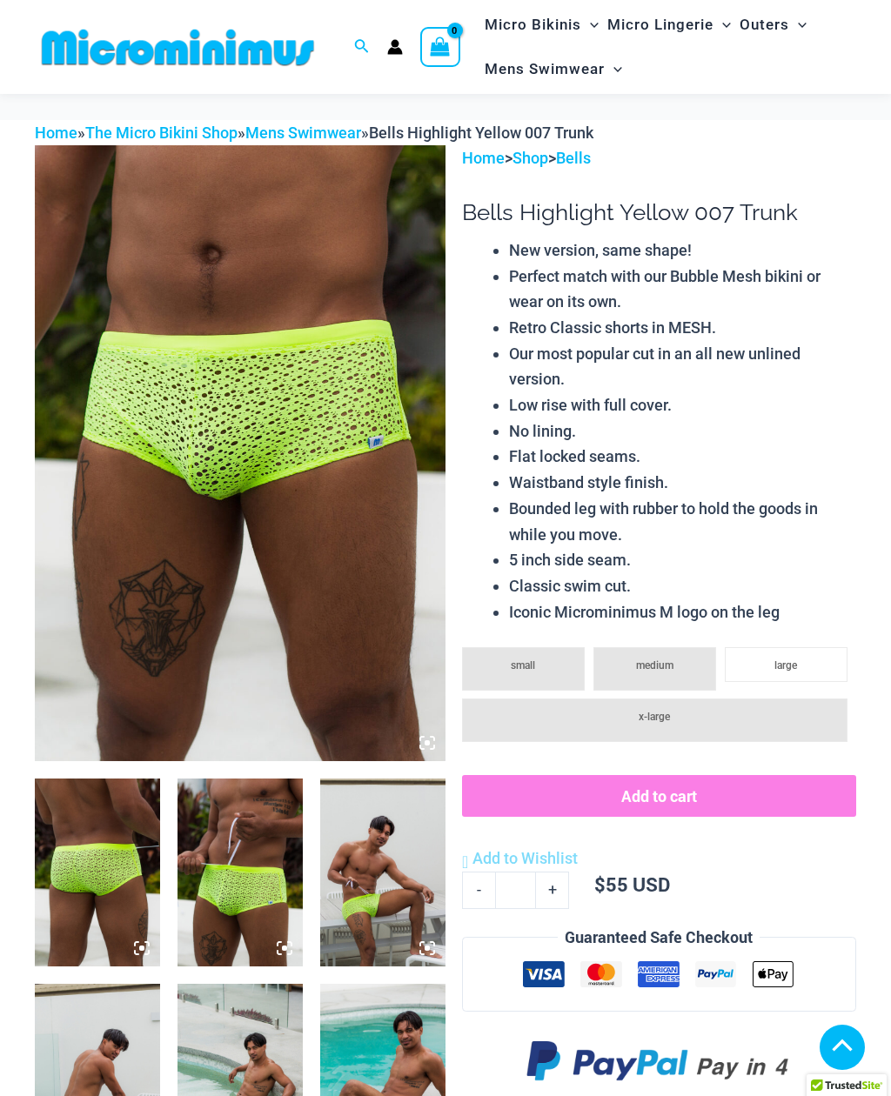
scroll to position [74, 0]
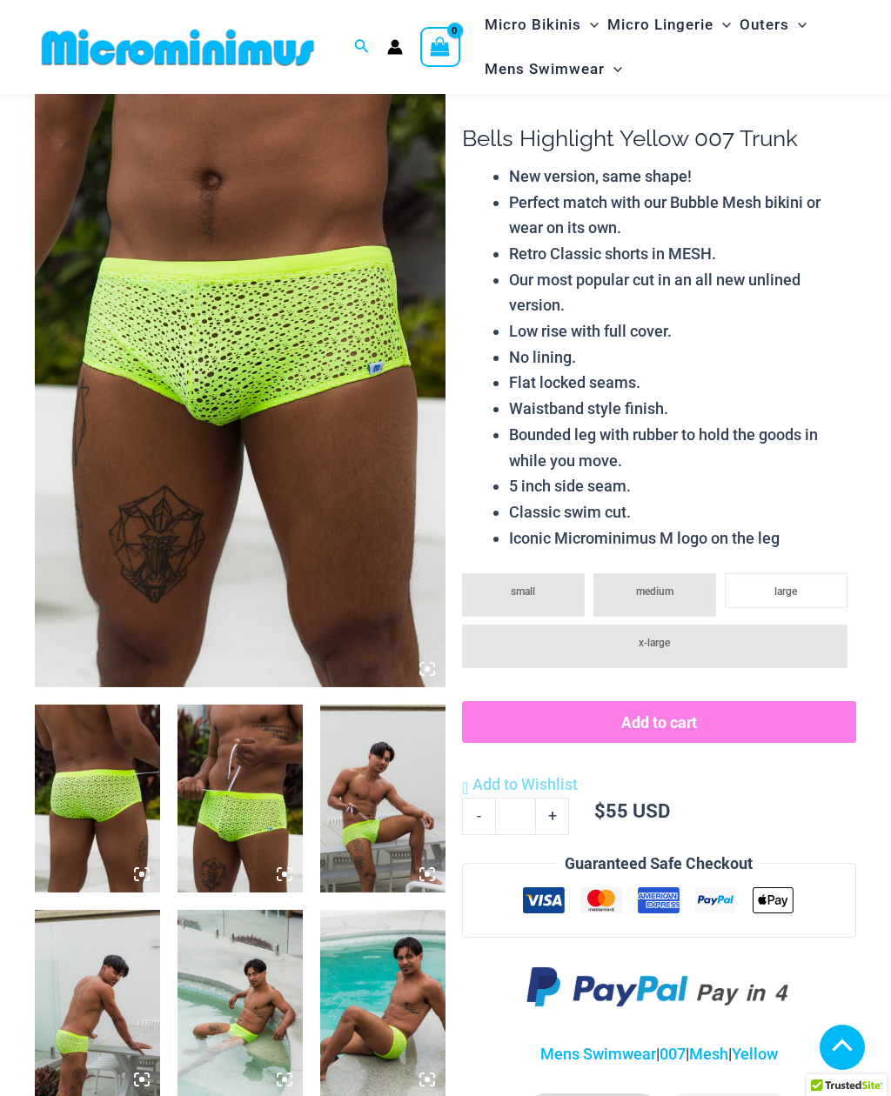
click at [430, 685] on img at bounding box center [240, 379] width 411 height 616
click at [428, 658] on img at bounding box center [240, 379] width 411 height 616
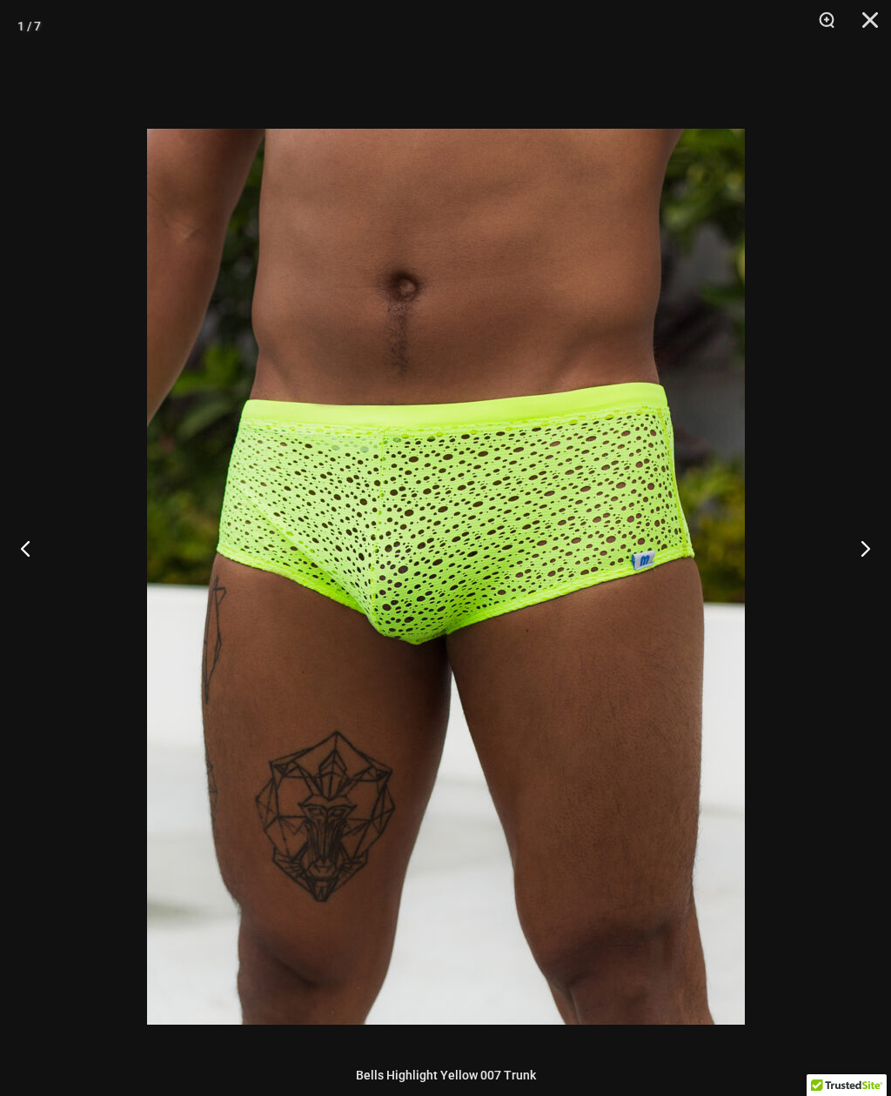
click at [868, 32] on button "Close" at bounding box center [864, 26] width 44 height 52
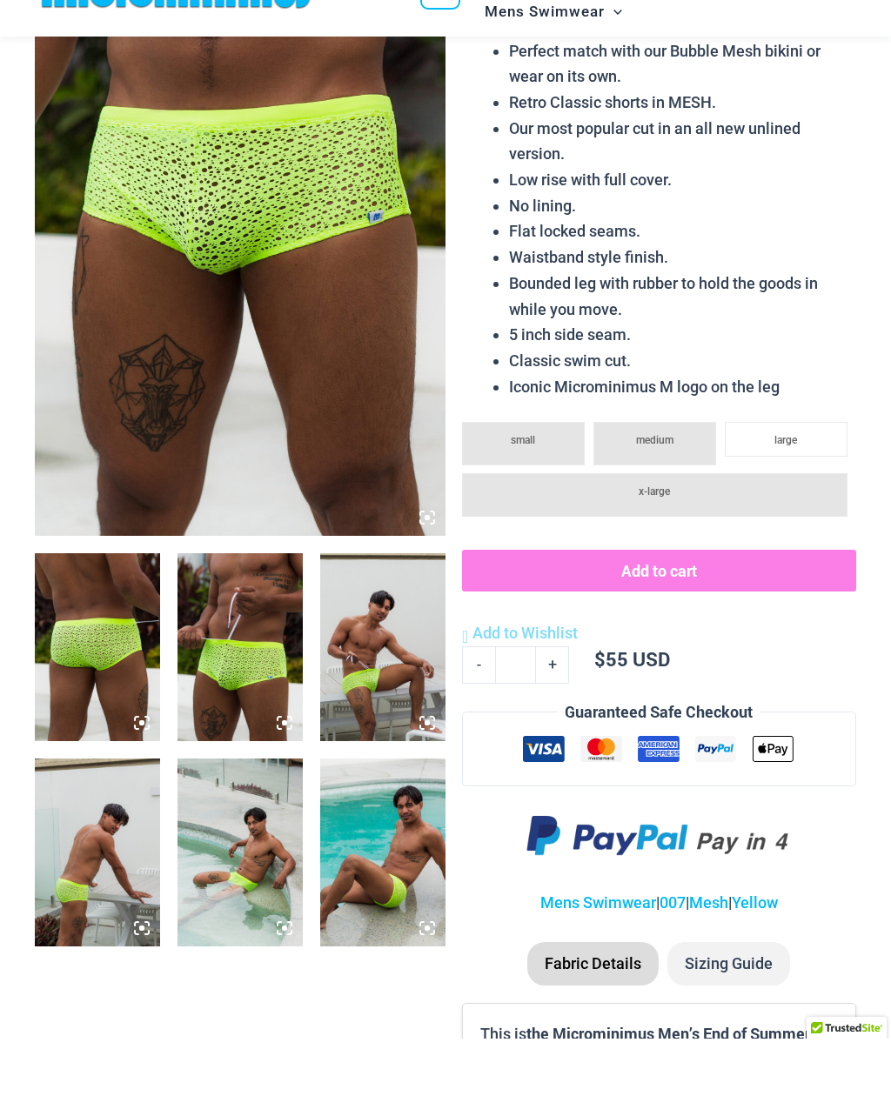
scroll to position [131, 0]
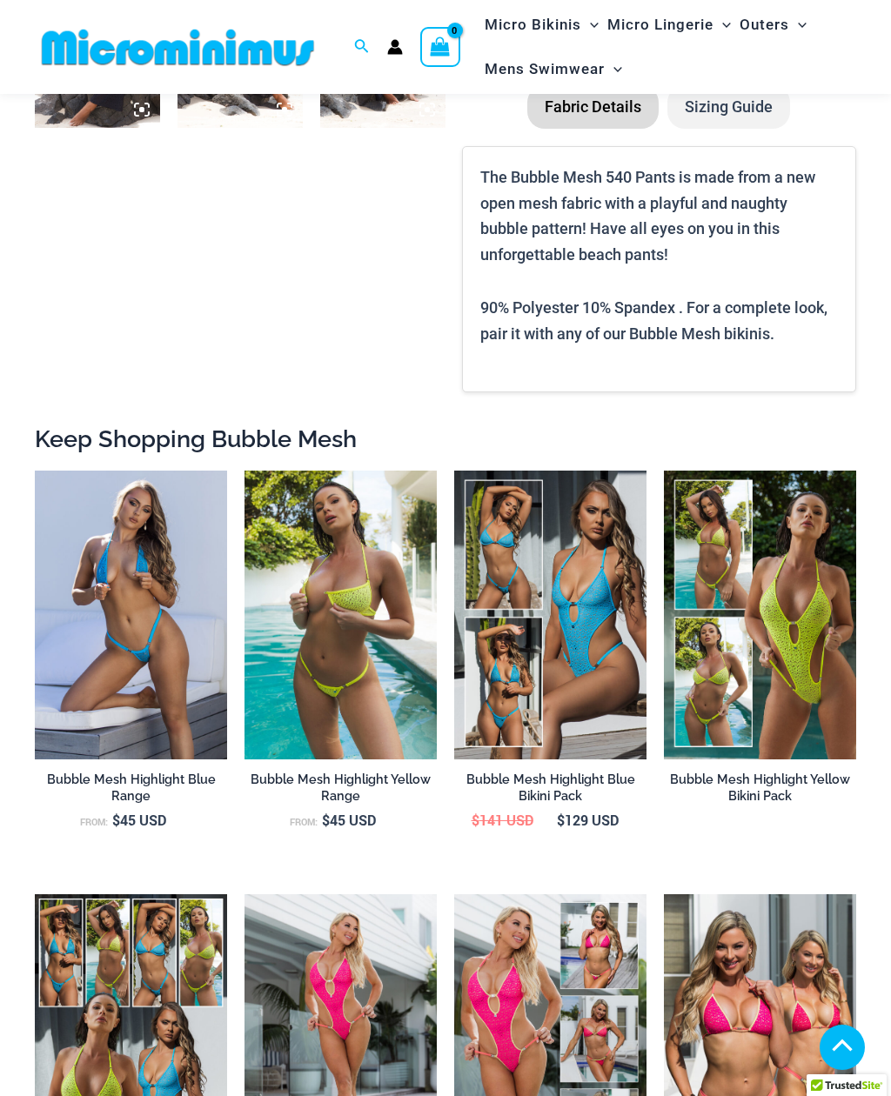
scroll to position [1045, 0]
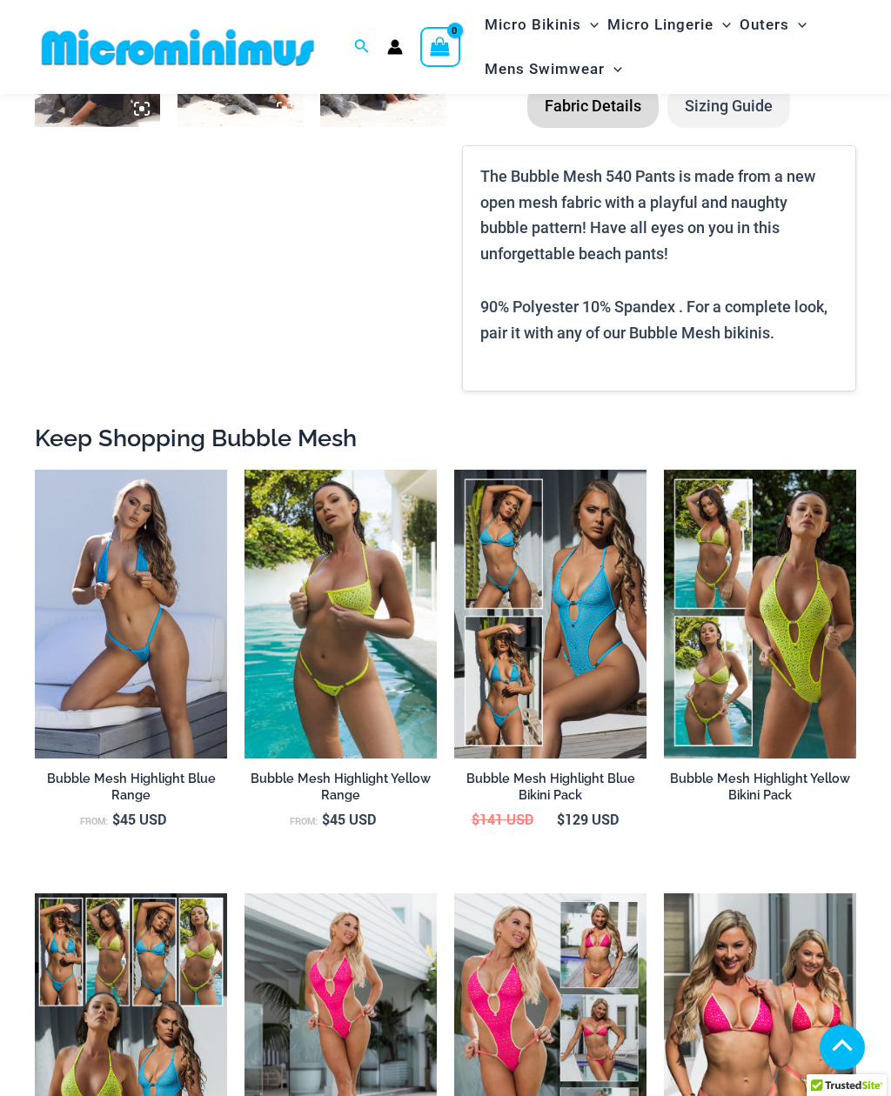
click at [244, 470] on img at bounding box center [244, 470] width 0 height 0
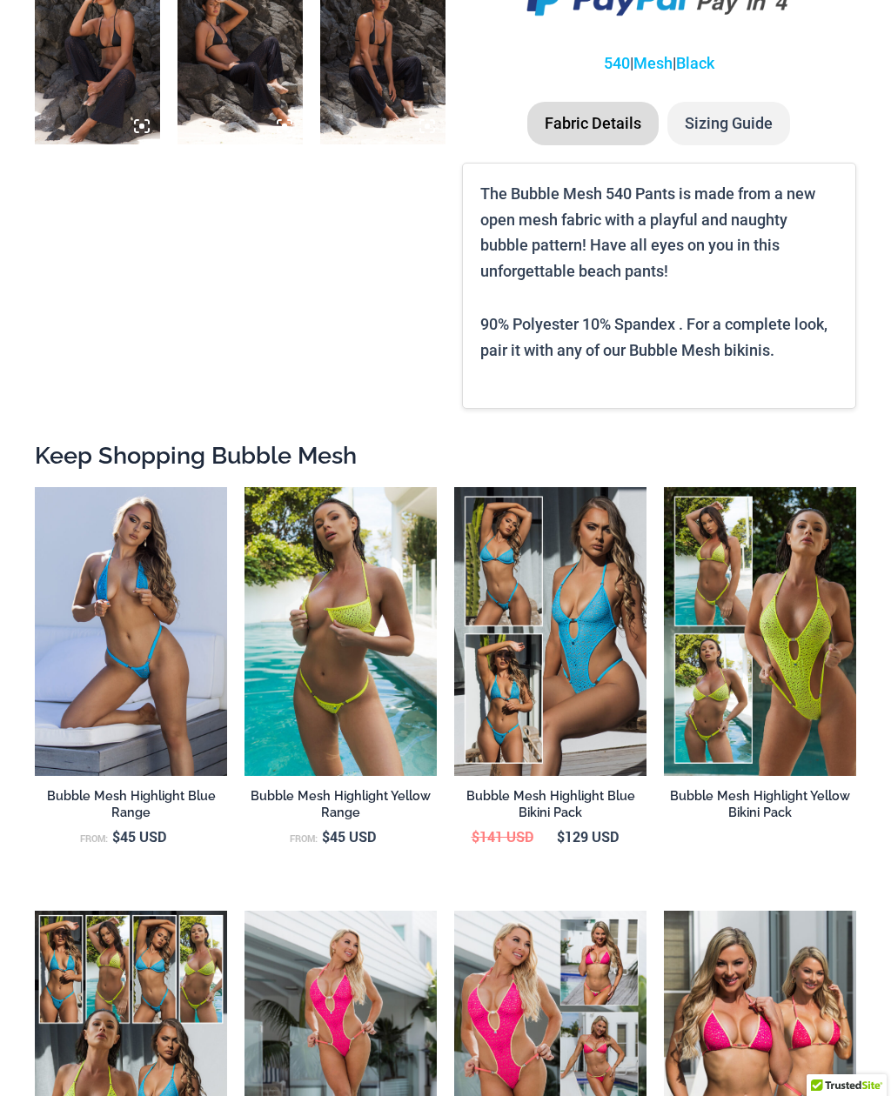
scroll to position [0, 0]
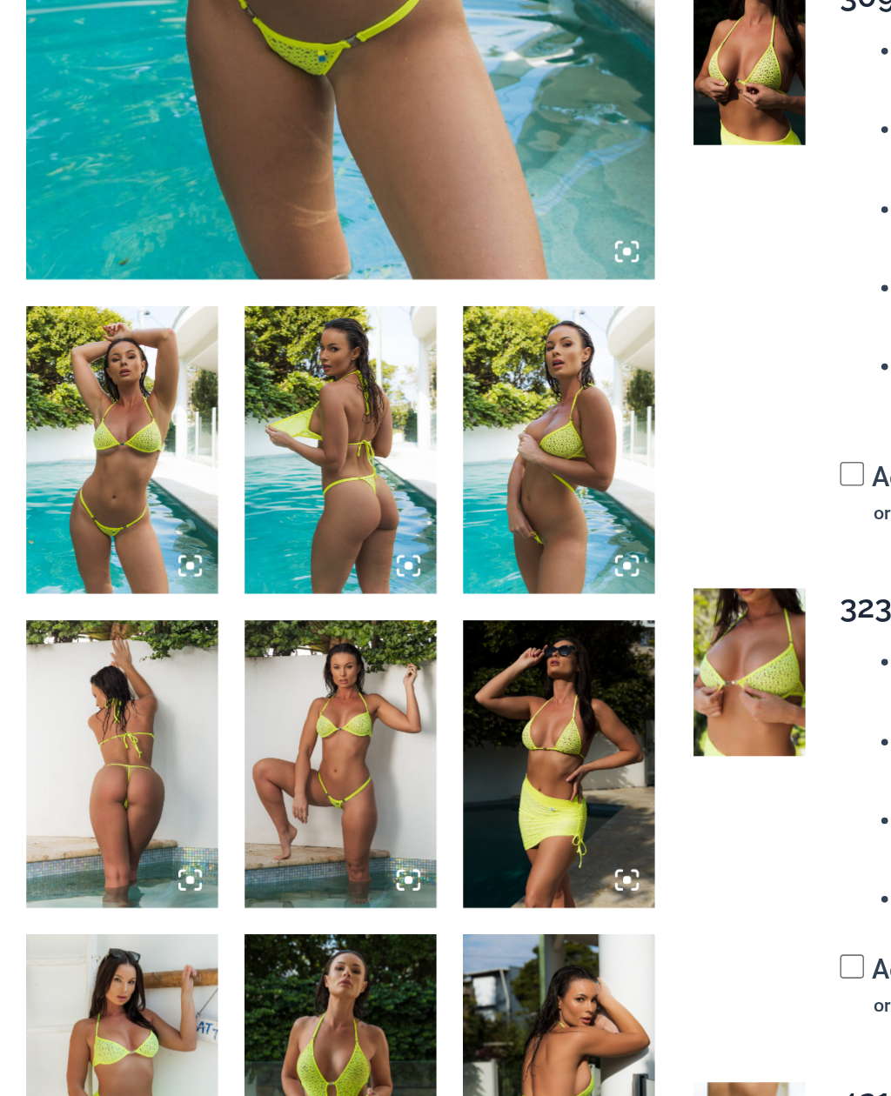
scroll to position [236, 0]
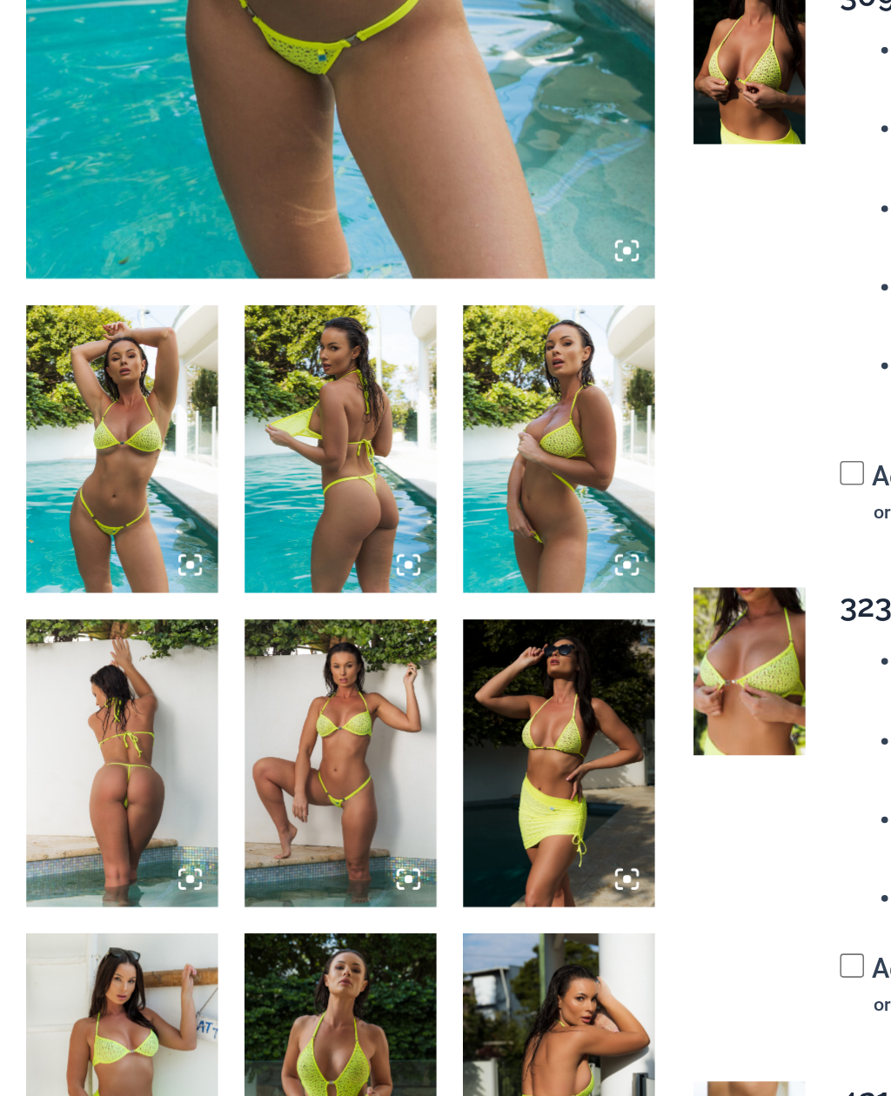
click at [372, 543] on img at bounding box center [382, 637] width 125 height 188
click at [141, 542] on img at bounding box center [97, 636] width 125 height 188
click at [77, 747] on img at bounding box center [97, 841] width 125 height 188
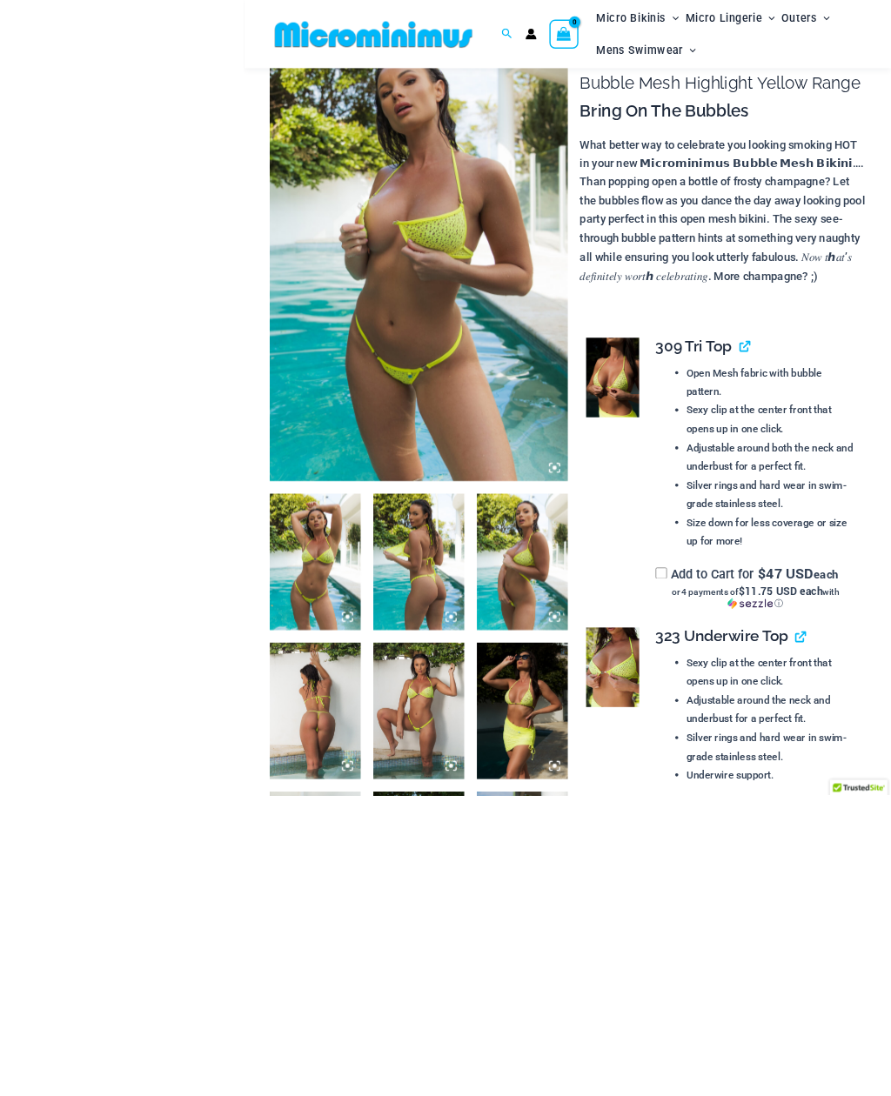
scroll to position [352, 0]
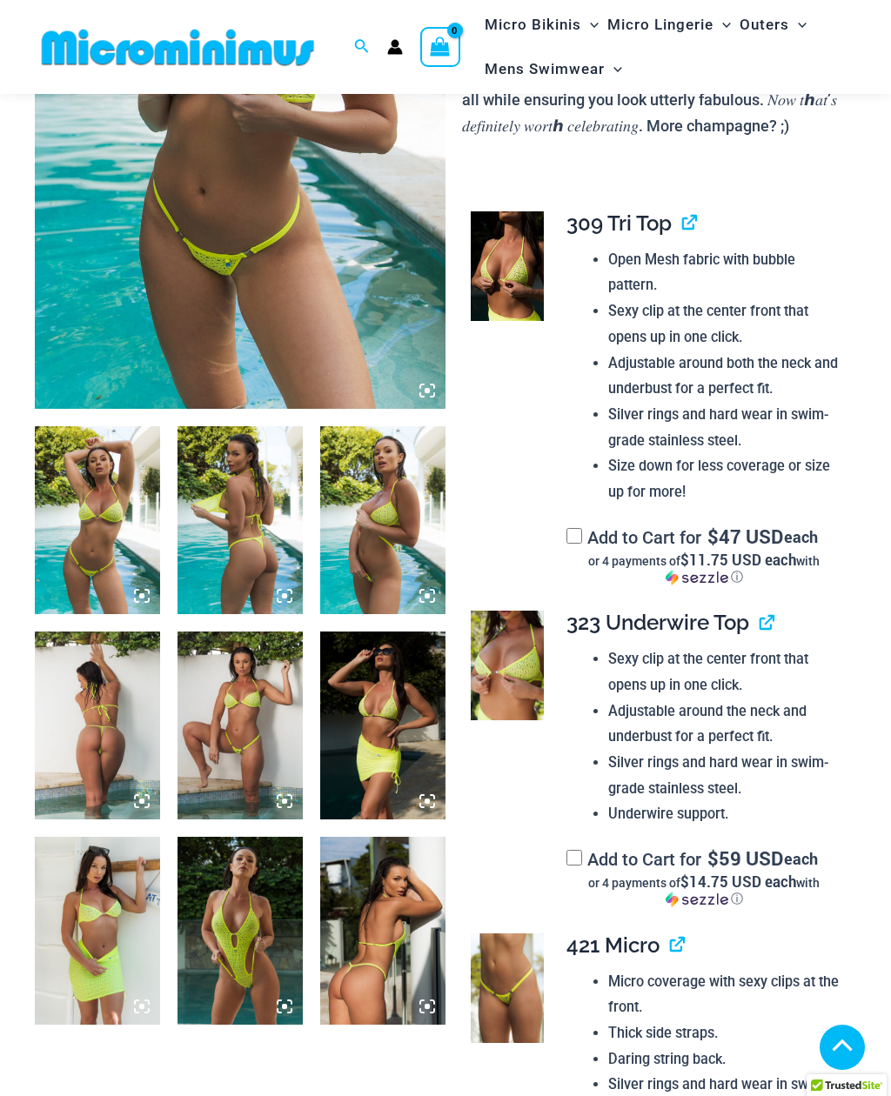
click at [109, 732] on img at bounding box center [97, 726] width 125 height 188
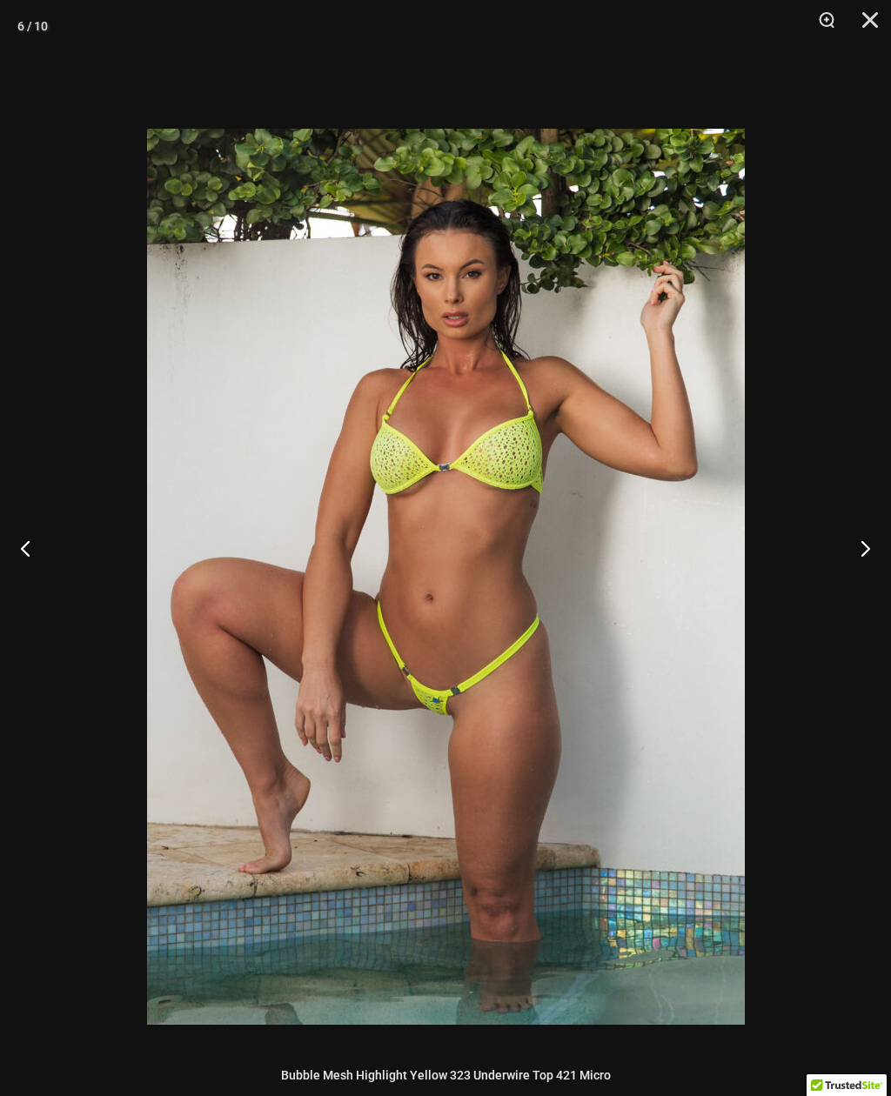
click at [73, 137] on div at bounding box center [445, 548] width 891 height 1096
click at [110, 230] on div at bounding box center [445, 548] width 891 height 1096
click at [874, 23] on button "Close" at bounding box center [864, 26] width 44 height 52
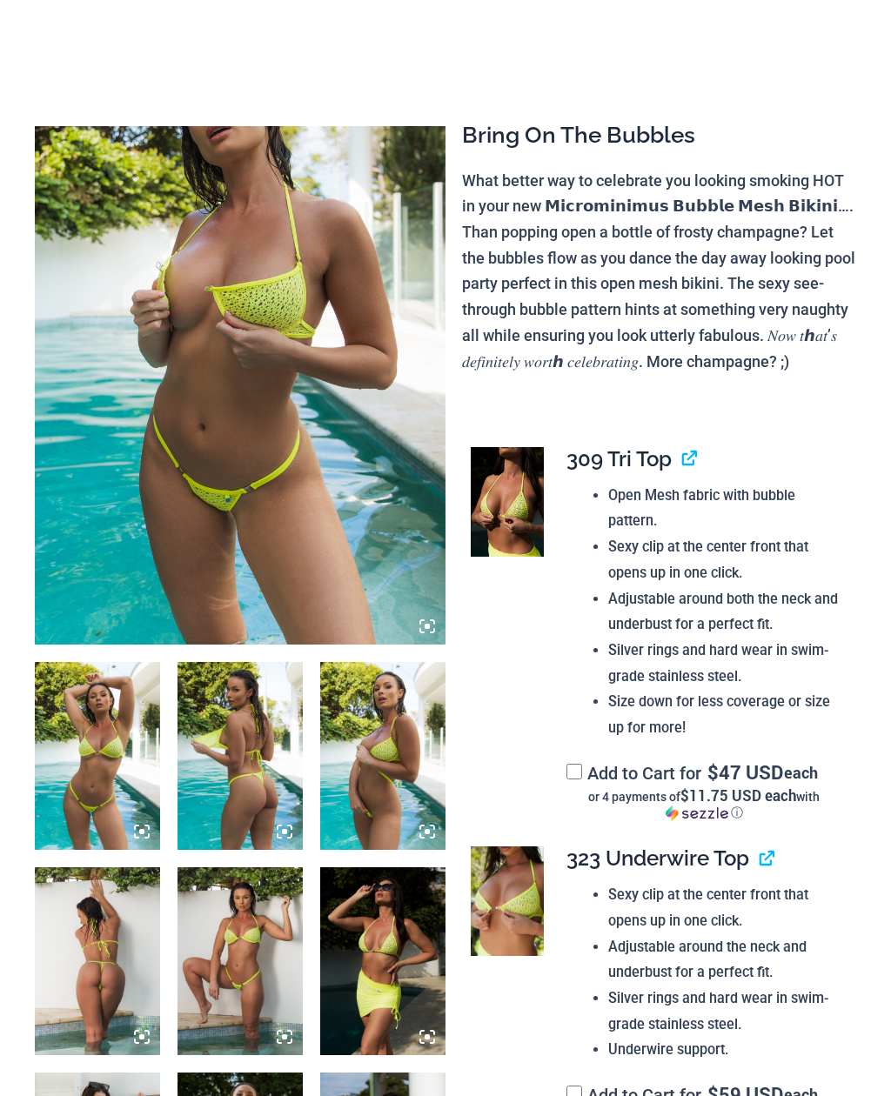
scroll to position [0, 0]
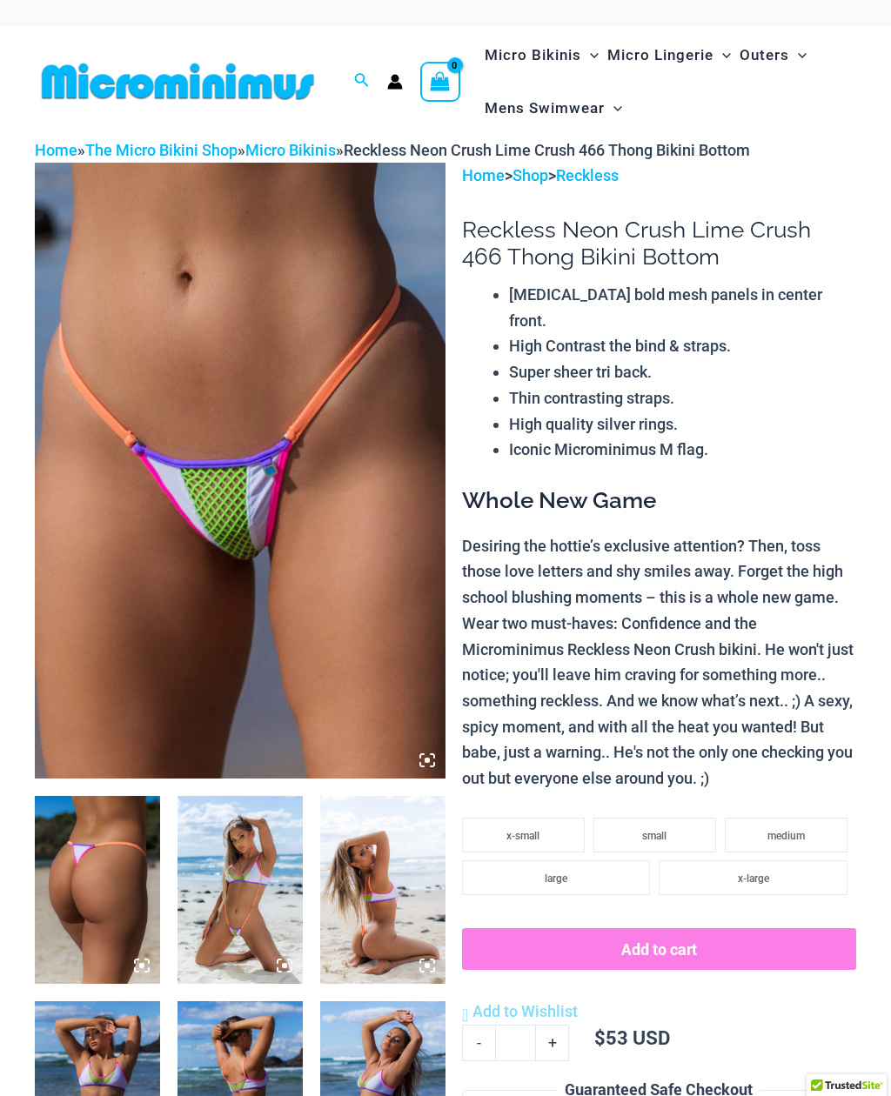
click at [428, 754] on icon at bounding box center [427, 761] width 16 height 16
click at [432, 762] on icon at bounding box center [427, 761] width 16 height 16
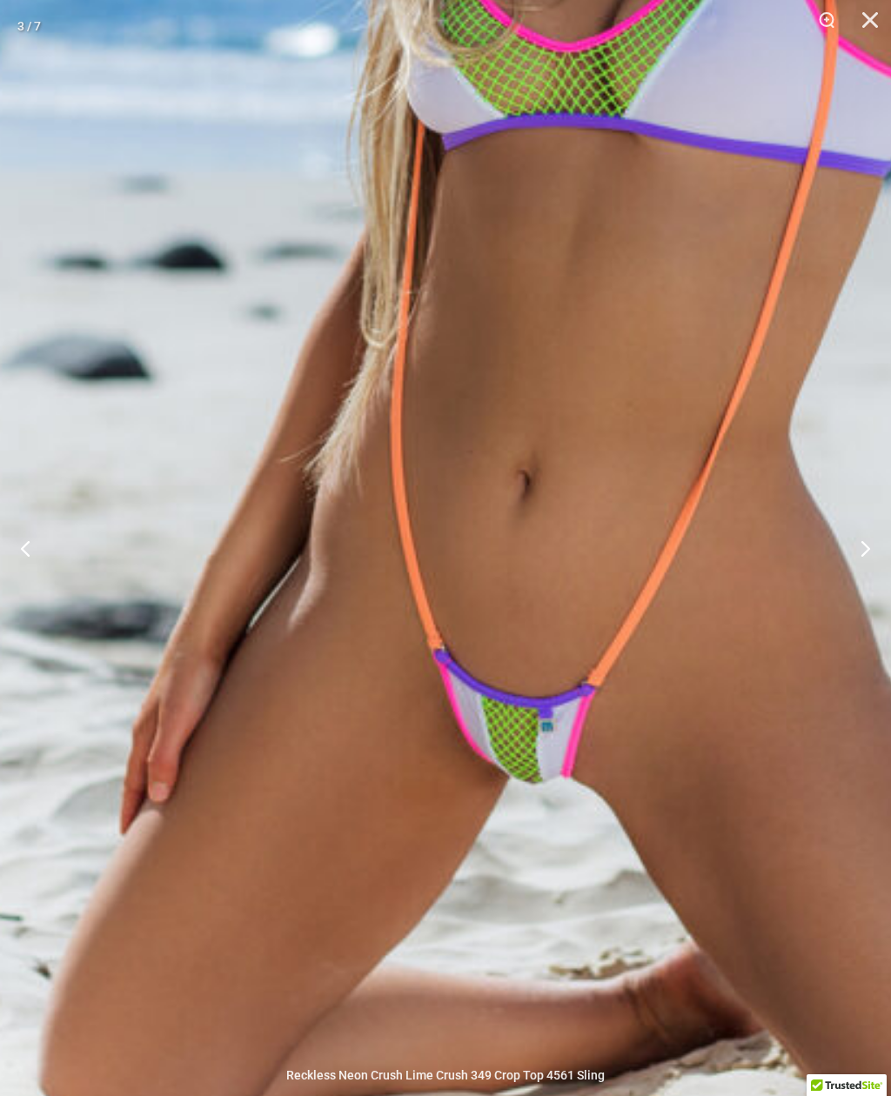
click at [155, 407] on img at bounding box center [576, 230] width 1497 height 2243
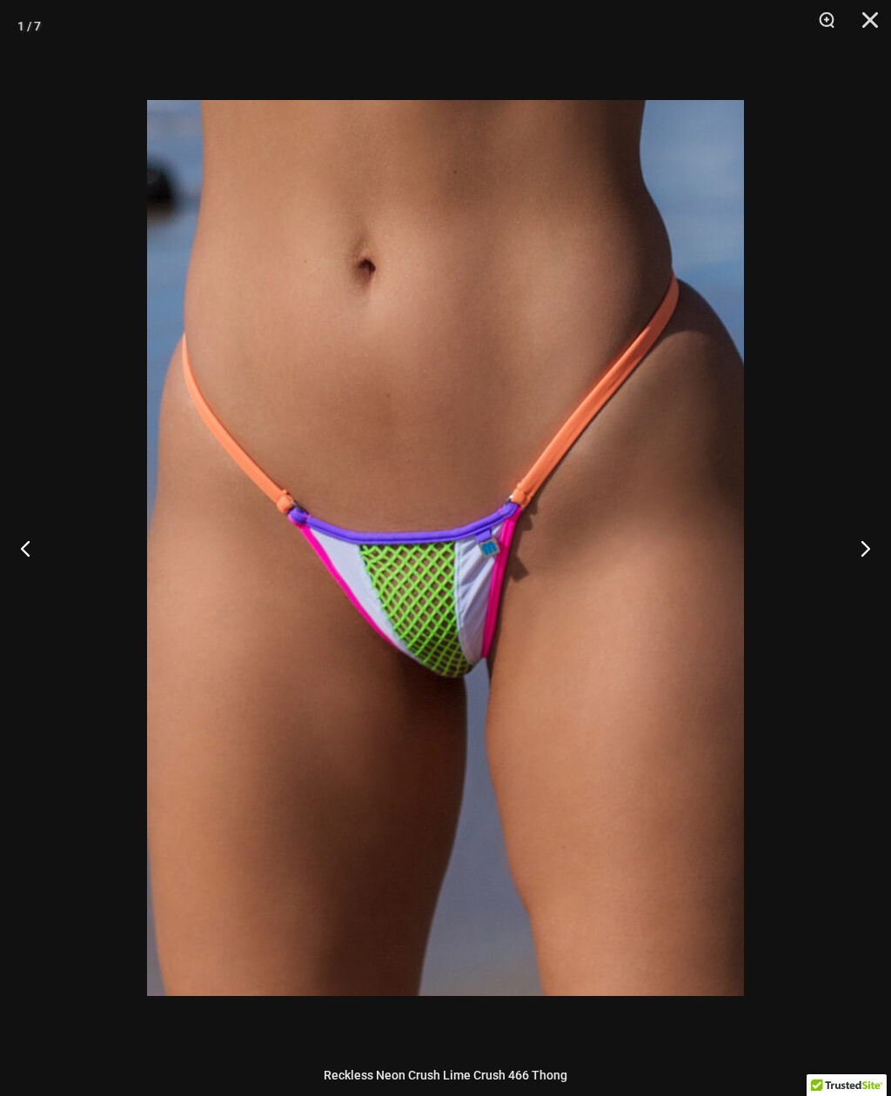
click at [873, 25] on button "Close" at bounding box center [864, 26] width 44 height 52
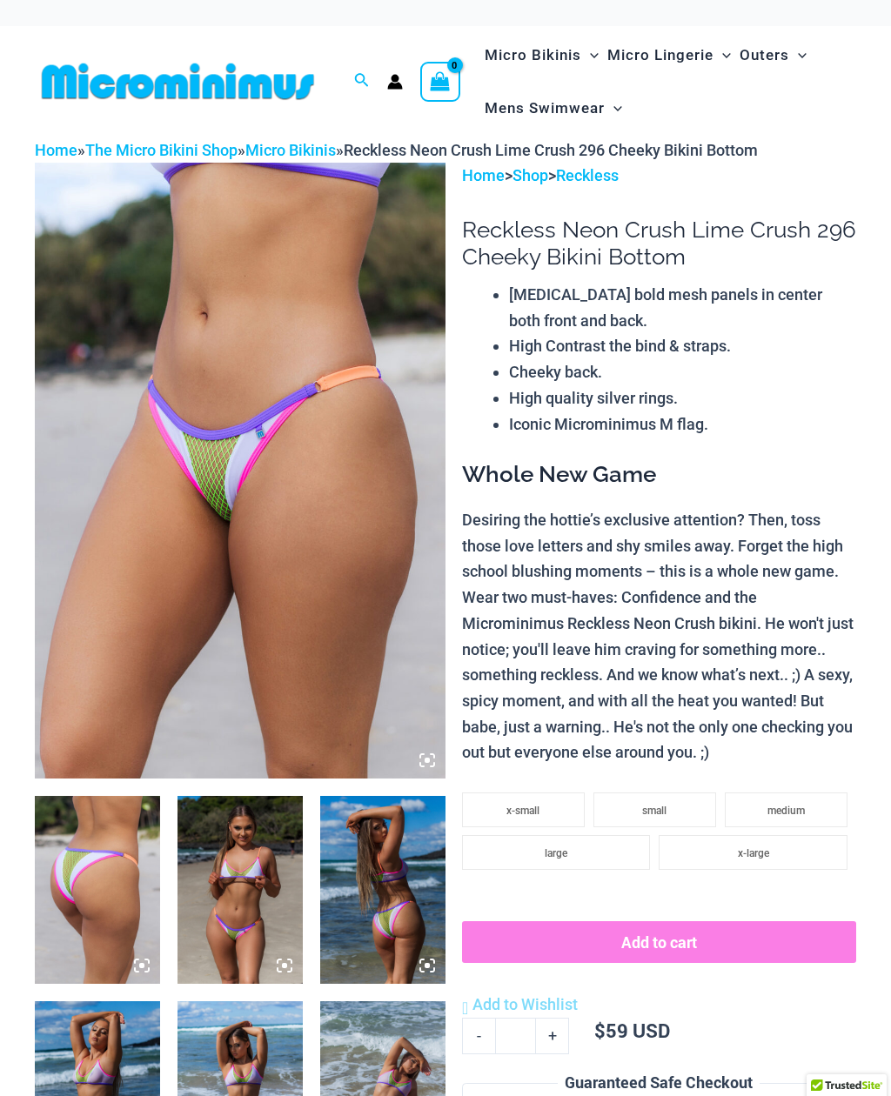
click at [431, 762] on icon at bounding box center [427, 761] width 16 height 16
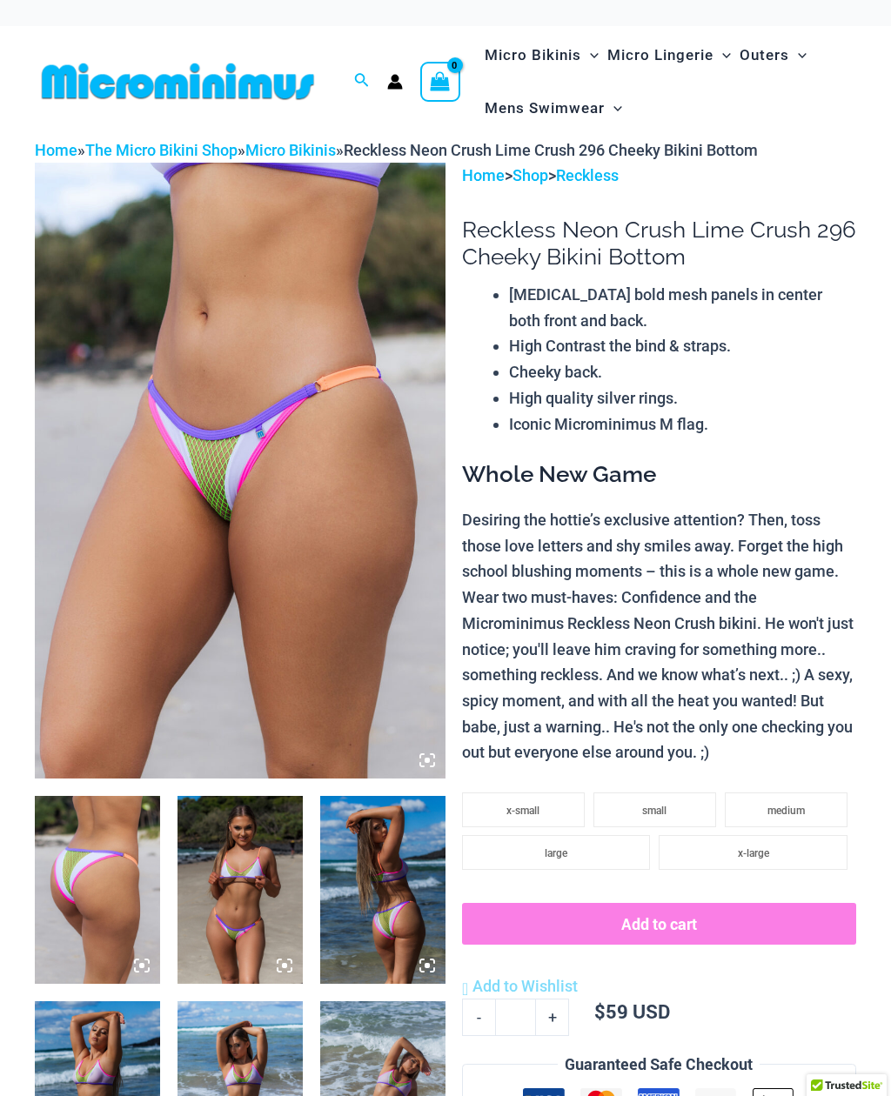
click at [424, 767] on img at bounding box center [240, 471] width 411 height 616
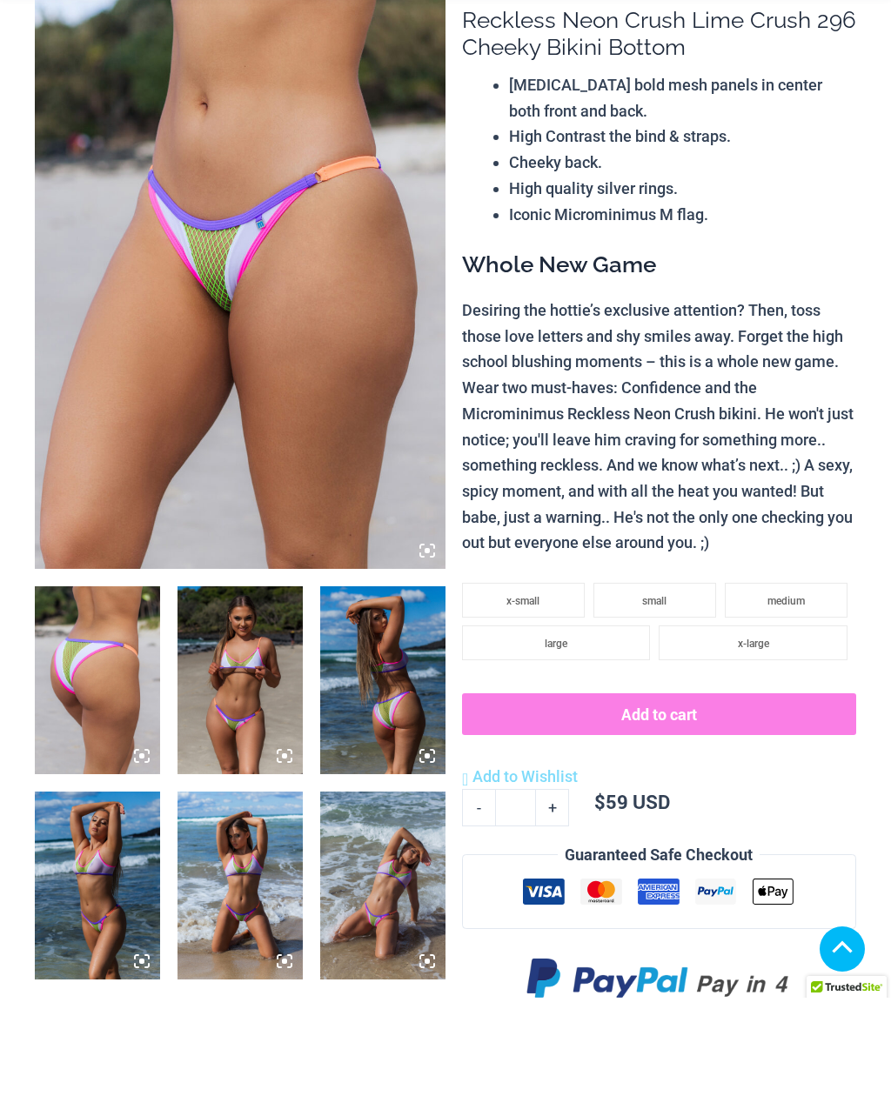
scroll to position [475, 0]
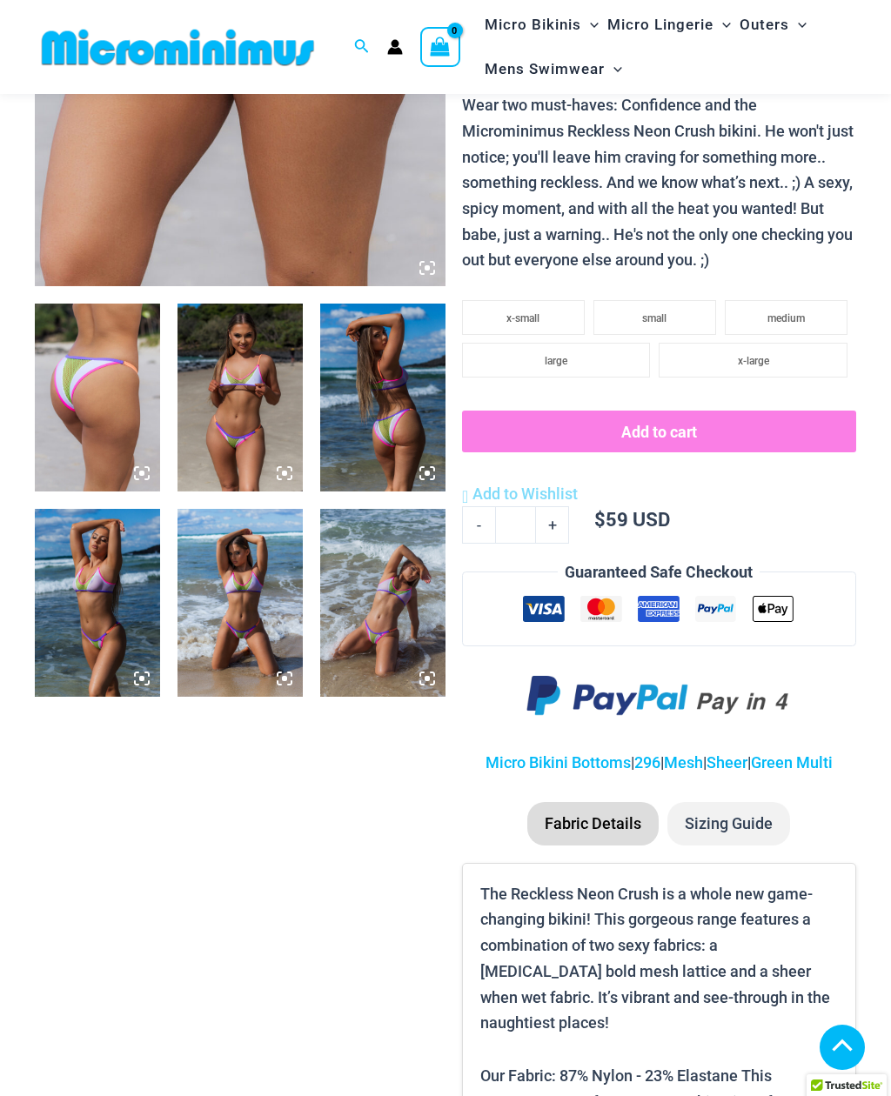
click at [244, 570] on img at bounding box center [239, 603] width 125 height 188
